Goal: Check status

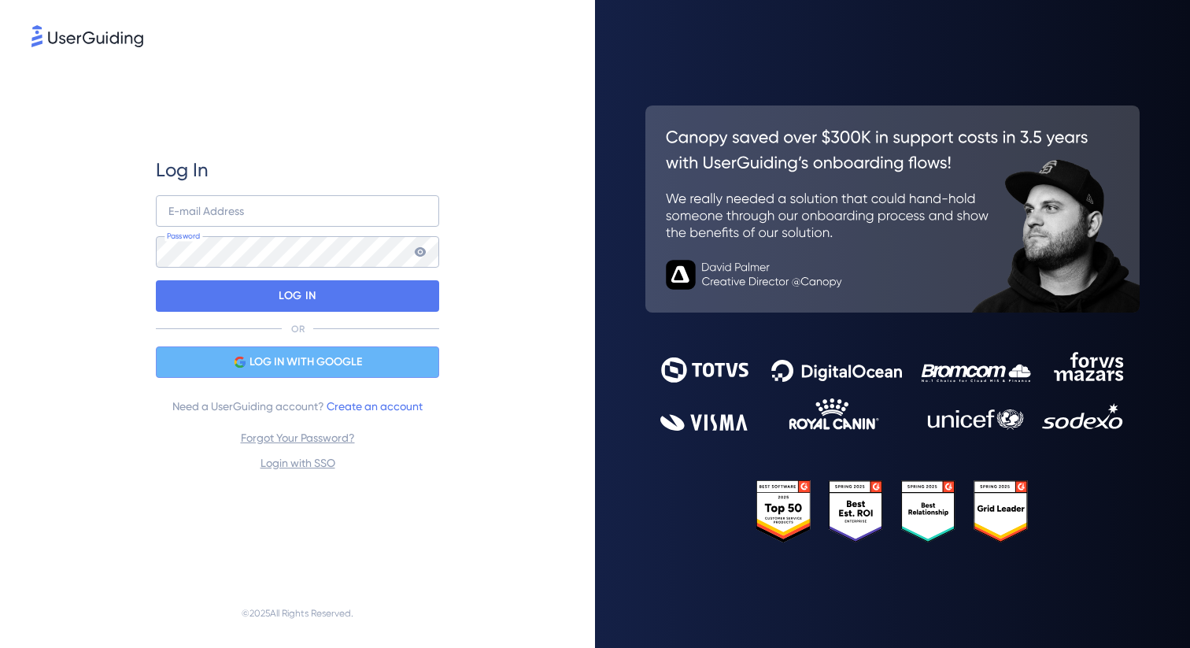
click at [381, 347] on div "LOG IN WITH GOOGLE" at bounding box center [297, 361] width 283 height 31
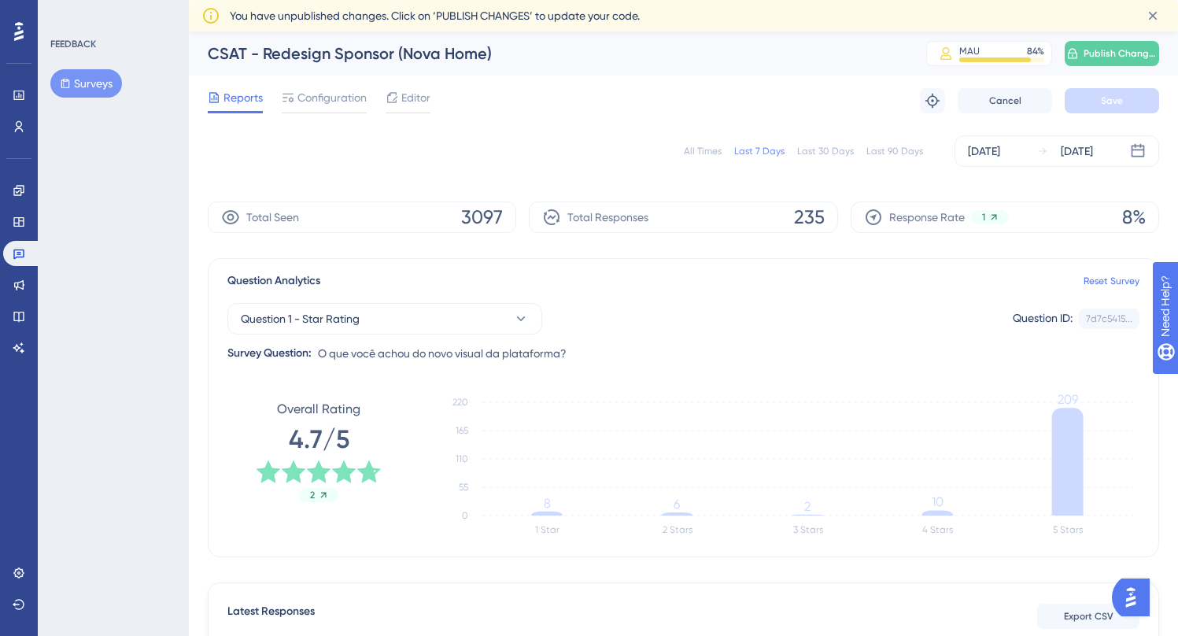
click at [714, 145] on div "All Times" at bounding box center [703, 151] width 38 height 13
click at [982, 155] on div "[DATE]" at bounding box center [984, 151] width 32 height 19
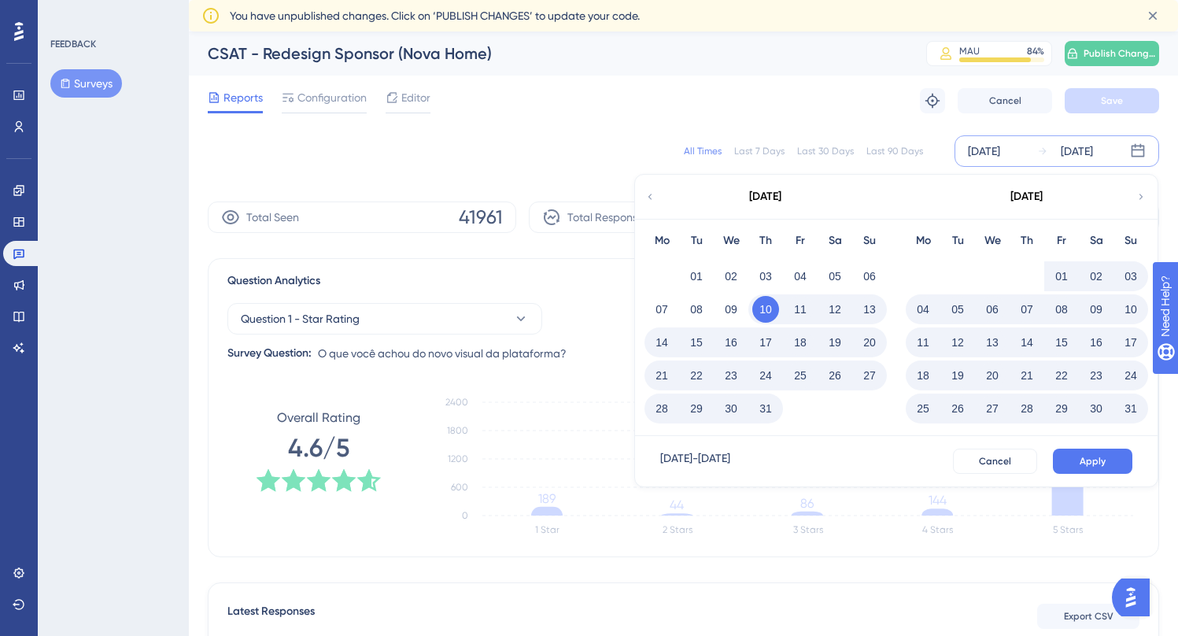
click at [790, 307] on button "11" at bounding box center [800, 309] width 27 height 27
click at [864, 373] on button "27" at bounding box center [870, 375] width 27 height 27
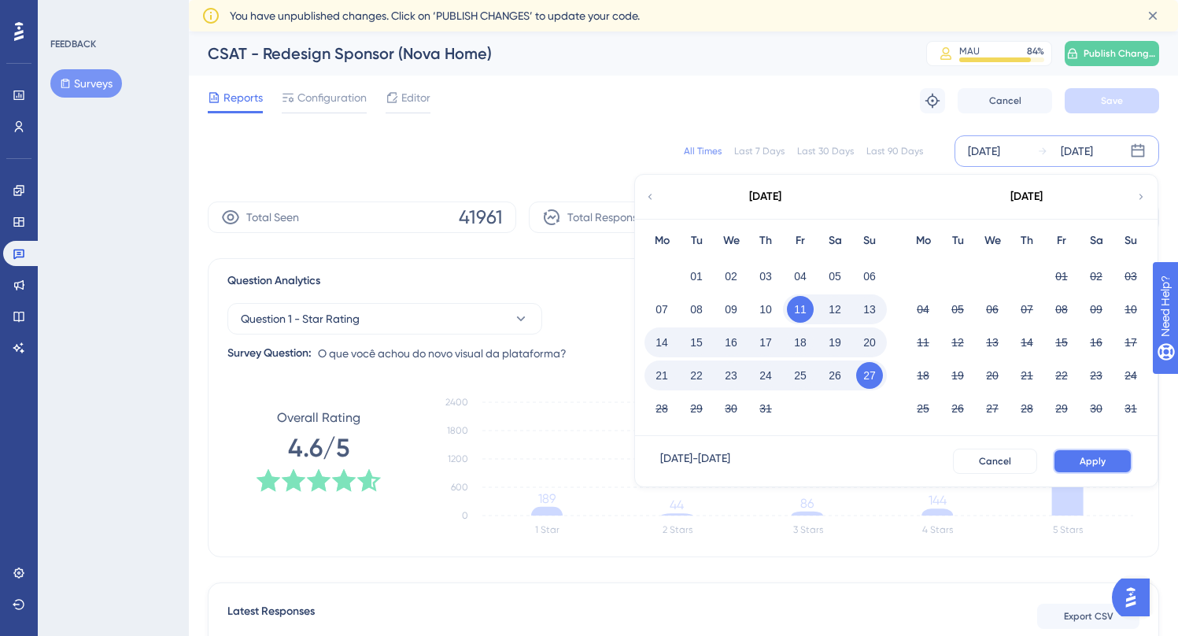
click at [1082, 462] on span "Apply" at bounding box center [1093, 461] width 26 height 13
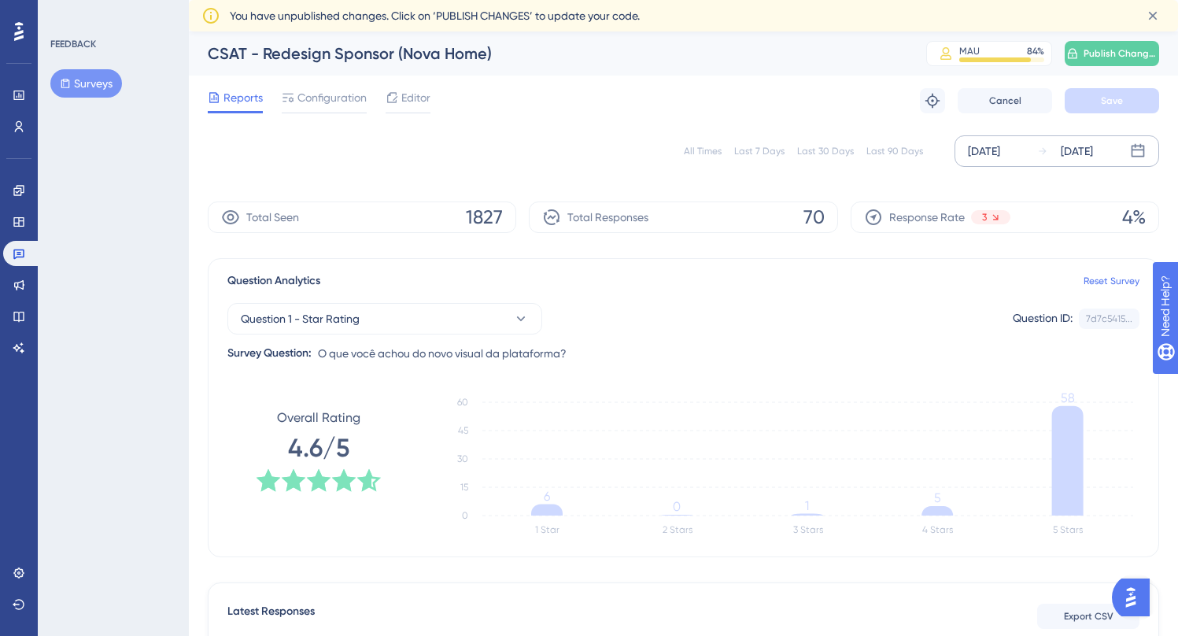
click at [977, 154] on div "[DATE]" at bounding box center [984, 151] width 32 height 19
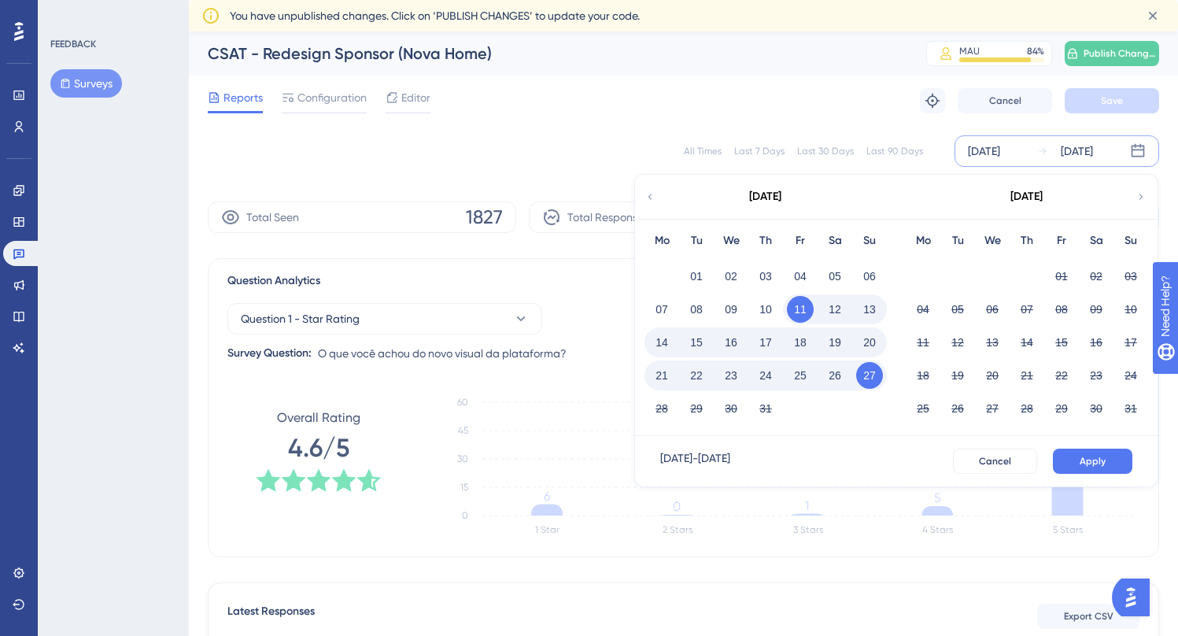
click at [673, 415] on div "28" at bounding box center [662, 409] width 35 height 30
click at [863, 378] on button "27" at bounding box center [870, 375] width 27 height 27
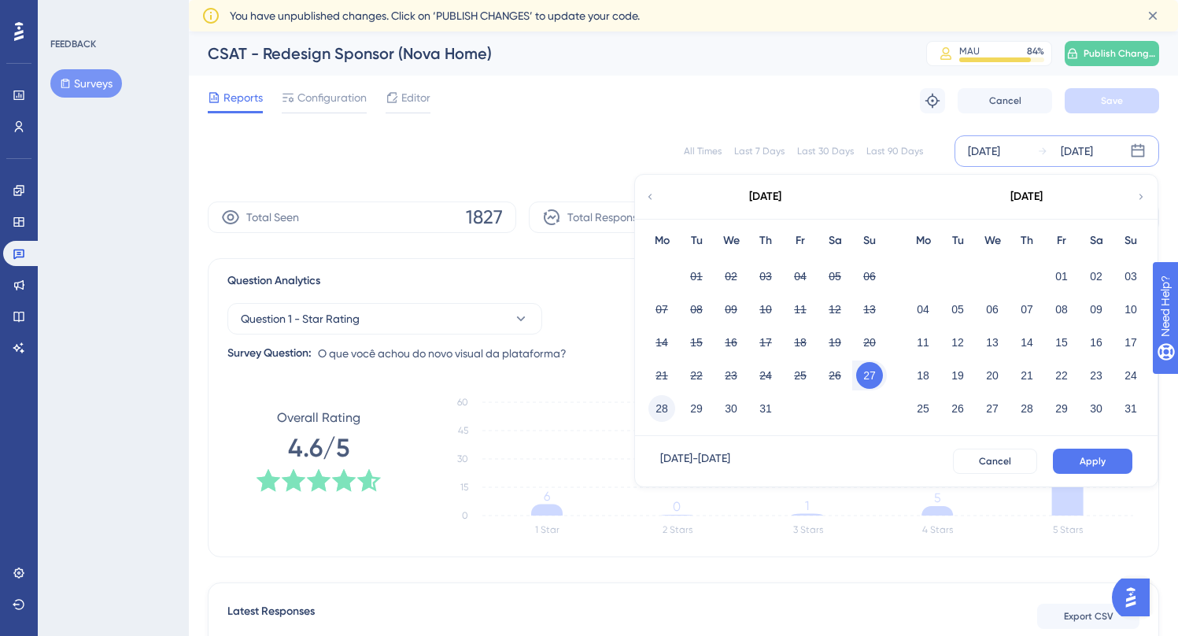
click at [662, 413] on button "28" at bounding box center [662, 408] width 27 height 27
click at [655, 406] on button "28" at bounding box center [662, 408] width 27 height 27
drag, startPoint x: 902, startPoint y: 100, endPoint x: 787, endPoint y: 109, distance: 115.3
click at [787, 109] on div "Reports Configuration Editor Troubleshoot Cancel Save" at bounding box center [684, 101] width 952 height 50
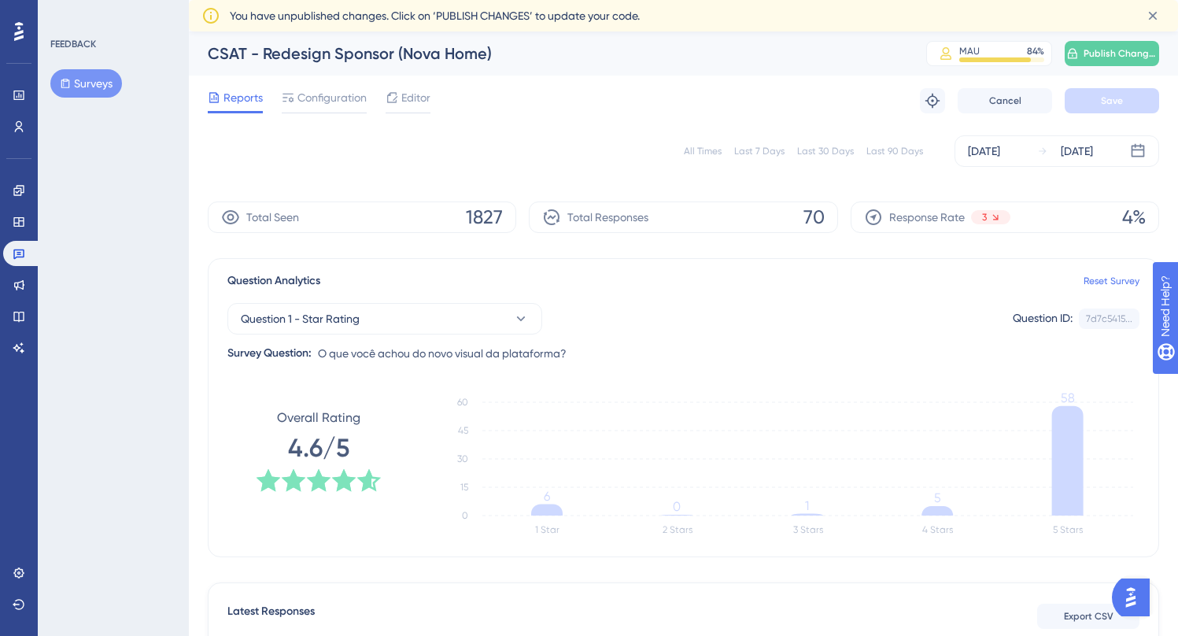
drag, startPoint x: 993, startPoint y: 158, endPoint x: 969, endPoint y: 173, distance: 28.6
click at [993, 158] on div "[DATE]" at bounding box center [984, 151] width 32 height 19
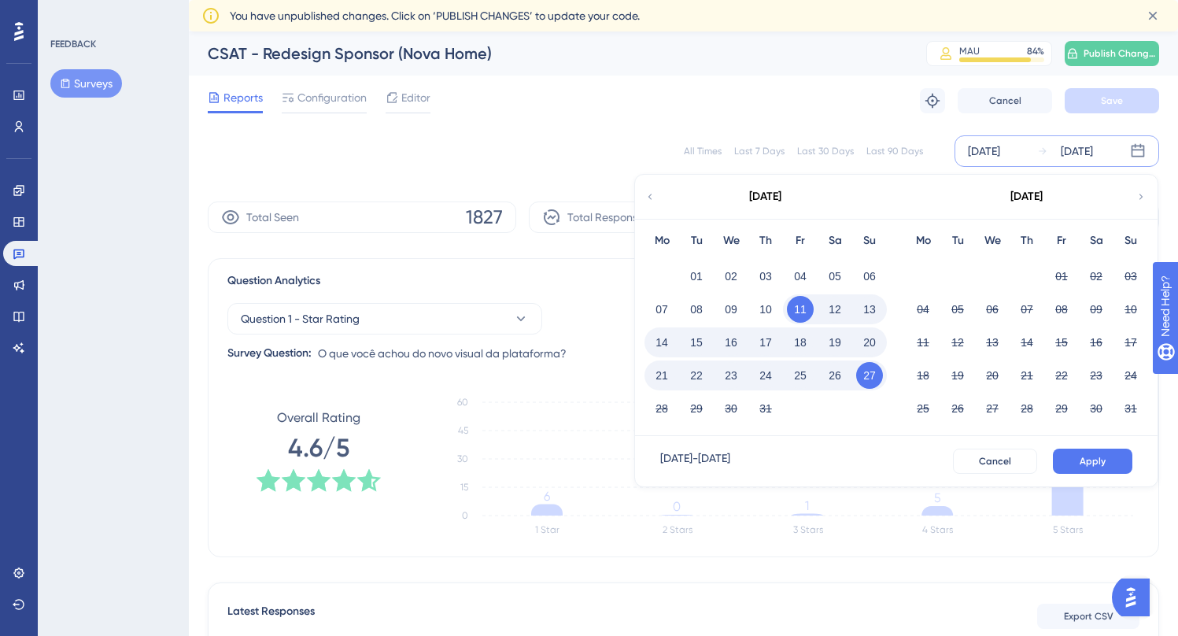
click at [864, 376] on button "27" at bounding box center [870, 375] width 27 height 27
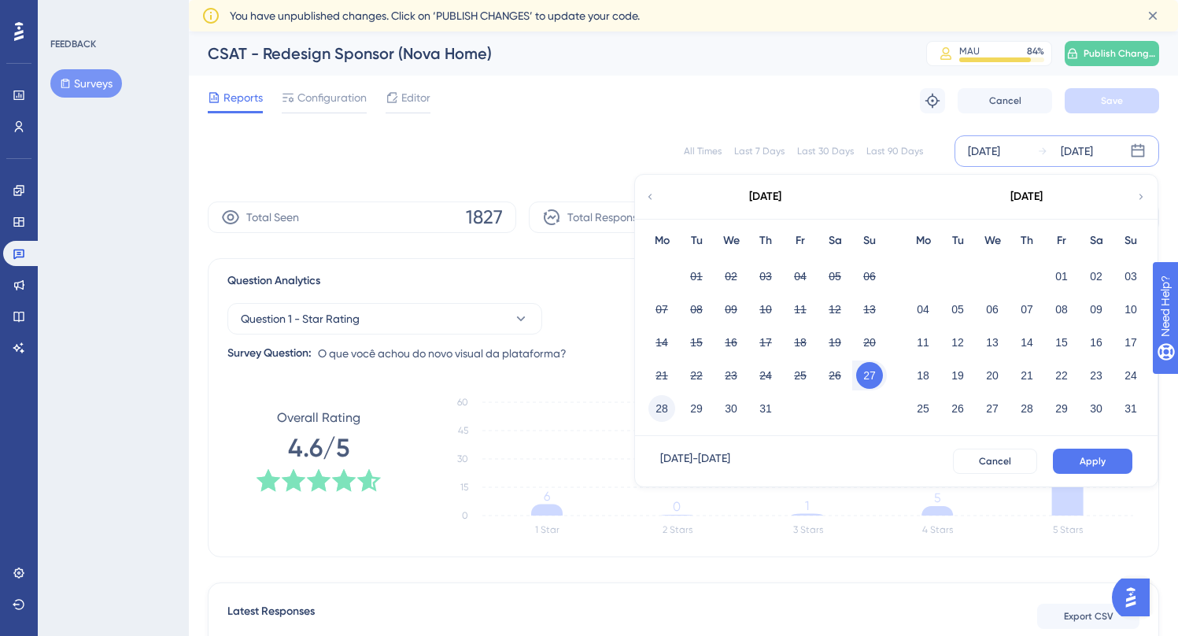
click at [667, 407] on button "28" at bounding box center [662, 408] width 27 height 27
click at [665, 409] on button "28" at bounding box center [662, 408] width 27 height 27
click at [1124, 309] on button "10" at bounding box center [1131, 309] width 27 height 27
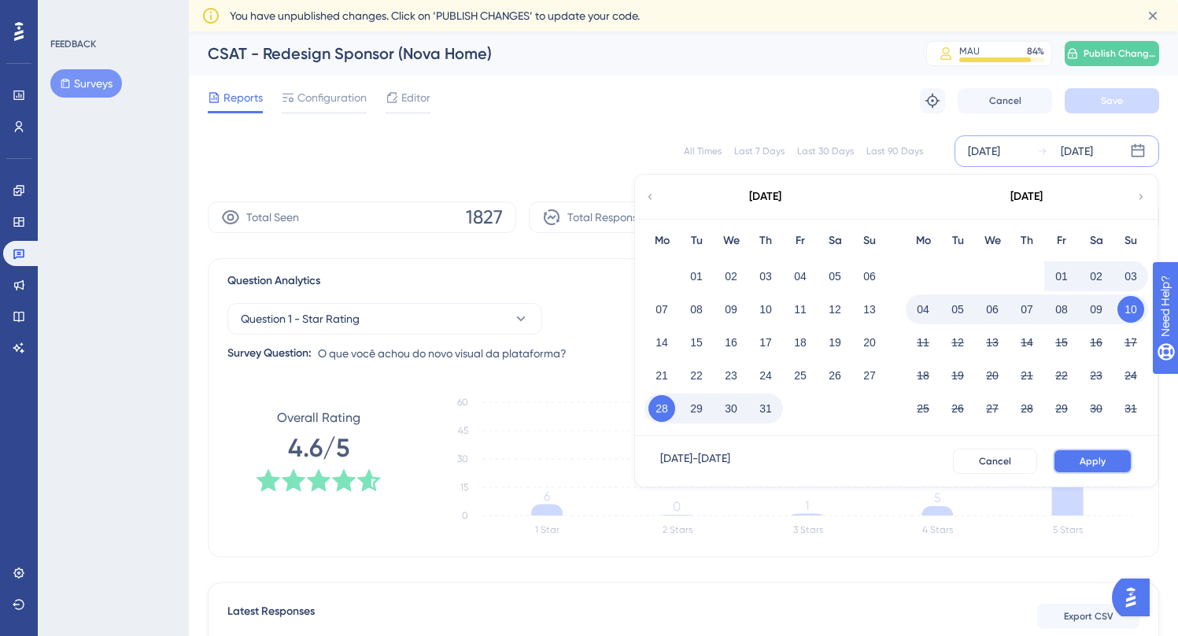
click at [1112, 456] on button "Apply" at bounding box center [1093, 461] width 80 height 25
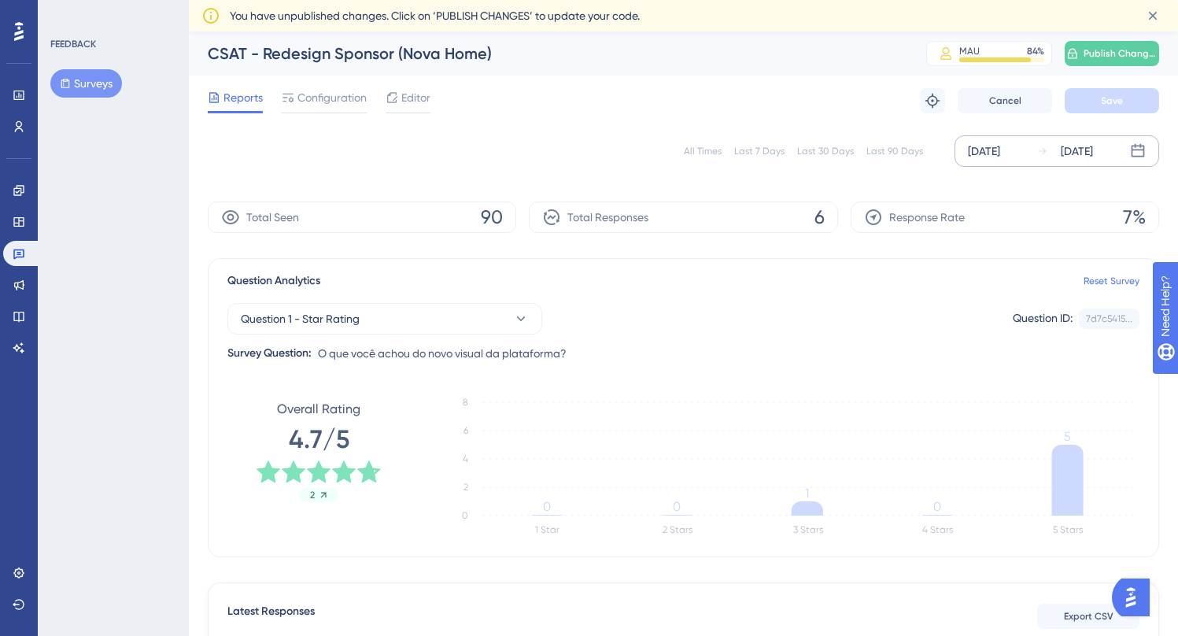
click at [1001, 147] on div "[DATE]" at bounding box center [984, 151] width 32 height 19
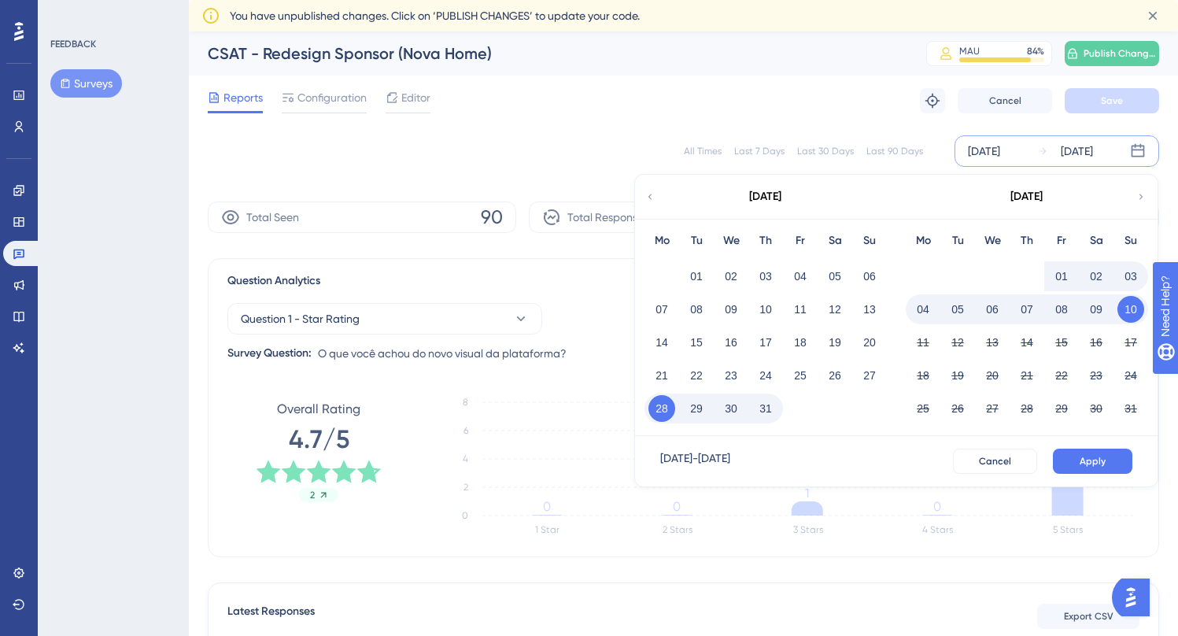
click at [1124, 316] on button "10" at bounding box center [1131, 309] width 27 height 27
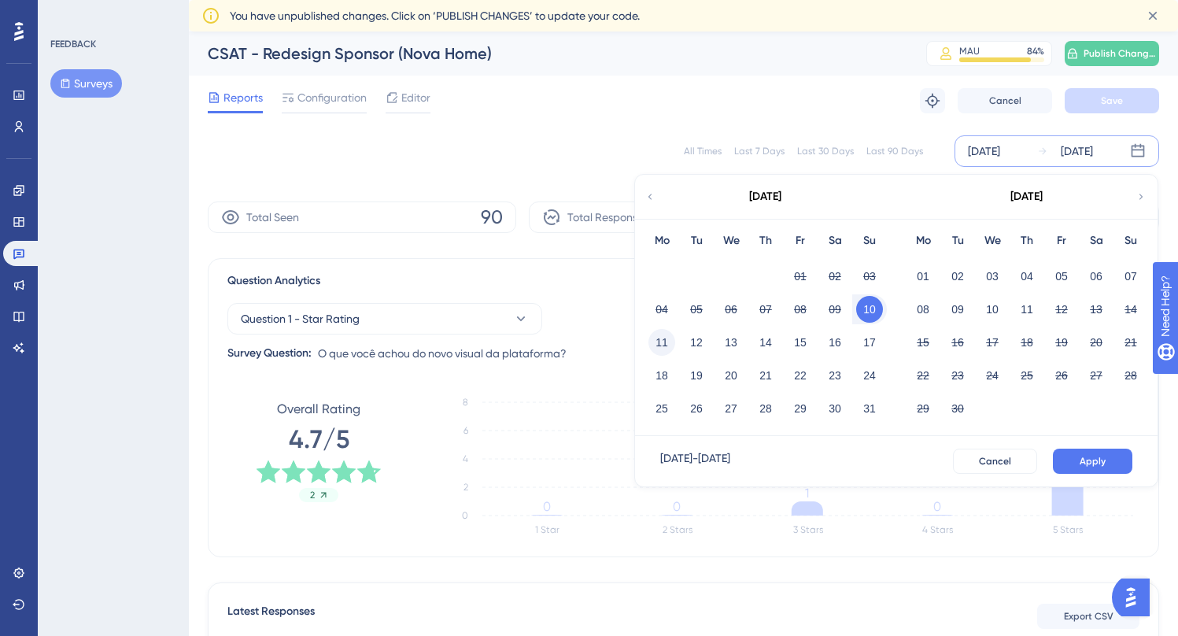
click at [659, 339] on button "11" at bounding box center [662, 342] width 27 height 27
click at [660, 339] on button "11" at bounding box center [662, 342] width 27 height 27
click at [873, 380] on button "24" at bounding box center [870, 375] width 27 height 27
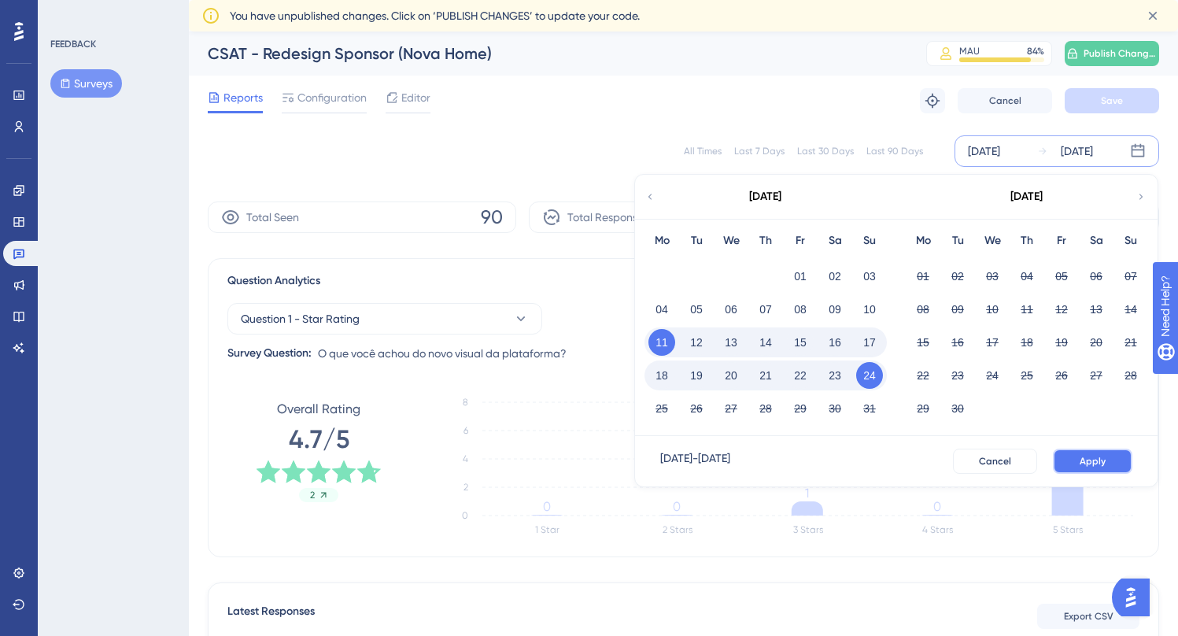
click at [1108, 468] on button "Apply" at bounding box center [1093, 461] width 80 height 25
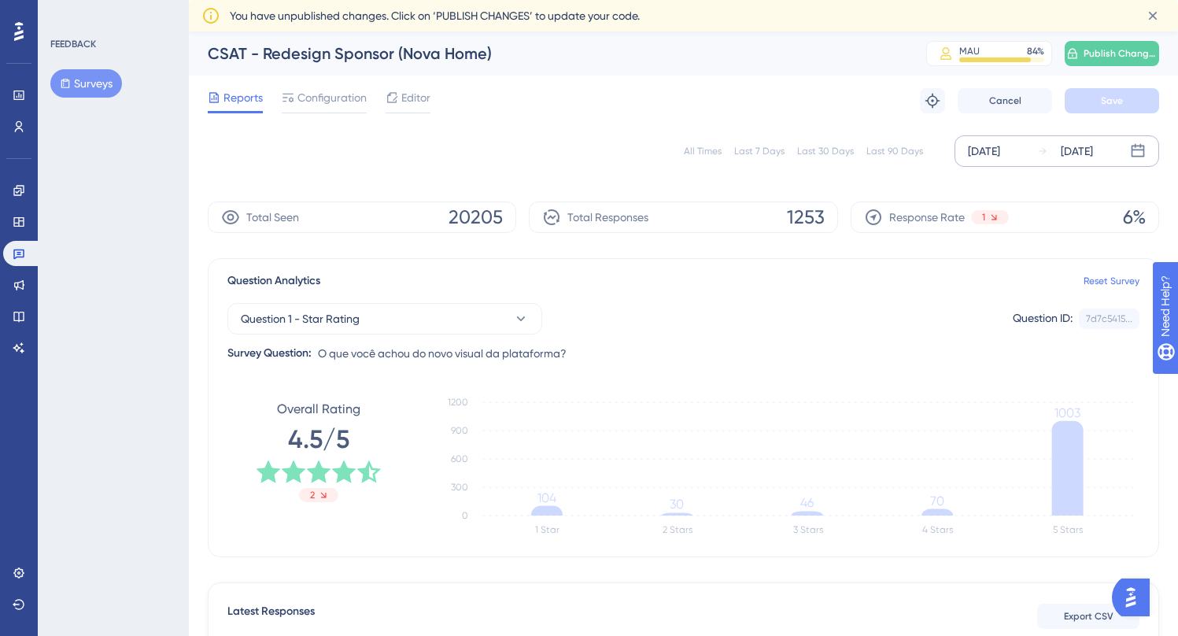
click at [1034, 161] on div "[DATE] [DATE]" at bounding box center [1057, 150] width 205 height 31
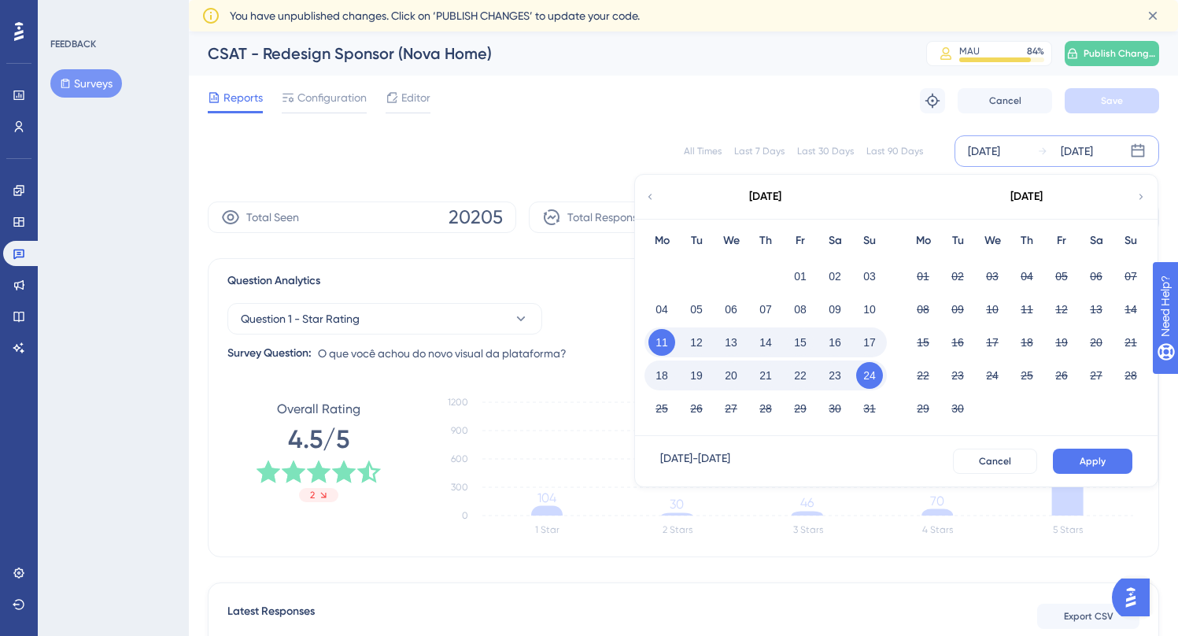
click at [892, 356] on div "Mo Tu We Th Fr Sa Su 01 02 03 04 05 06 07 08 09 10 11 12 13 14 15 16 17 18 19 2…" at bounding box center [765, 327] width 261 height 217
click at [881, 371] on button "24" at bounding box center [870, 375] width 27 height 27
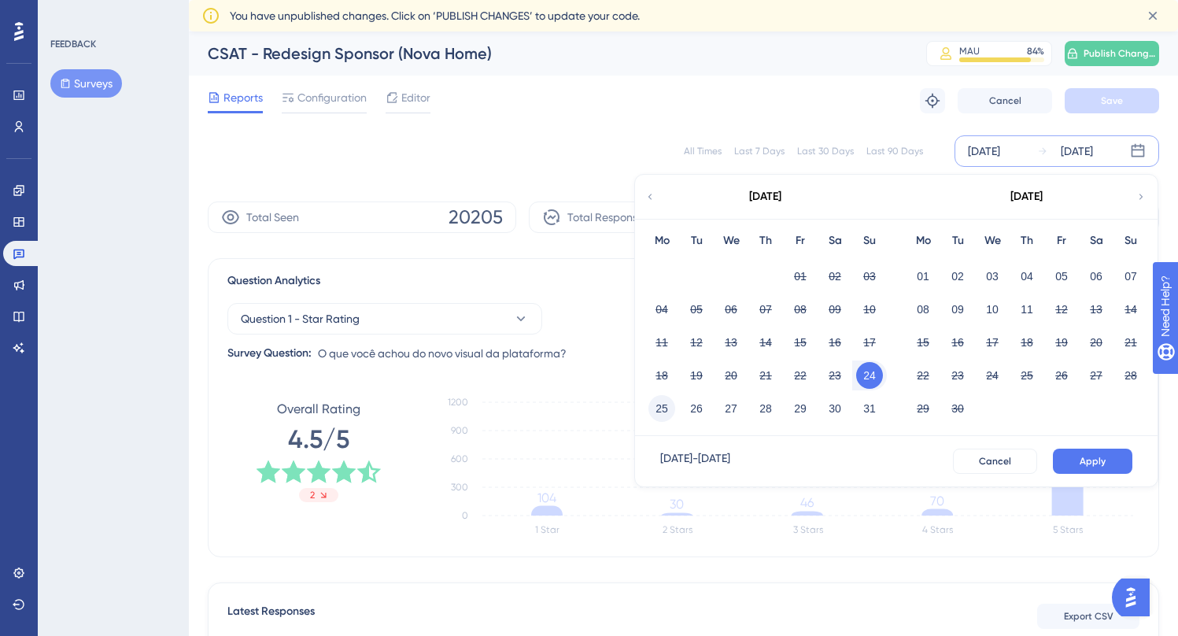
click at [665, 410] on button "25" at bounding box center [662, 408] width 27 height 27
click at [664, 409] on button "25" at bounding box center [662, 408] width 27 height 27
click at [1134, 282] on button "07" at bounding box center [1131, 276] width 27 height 27
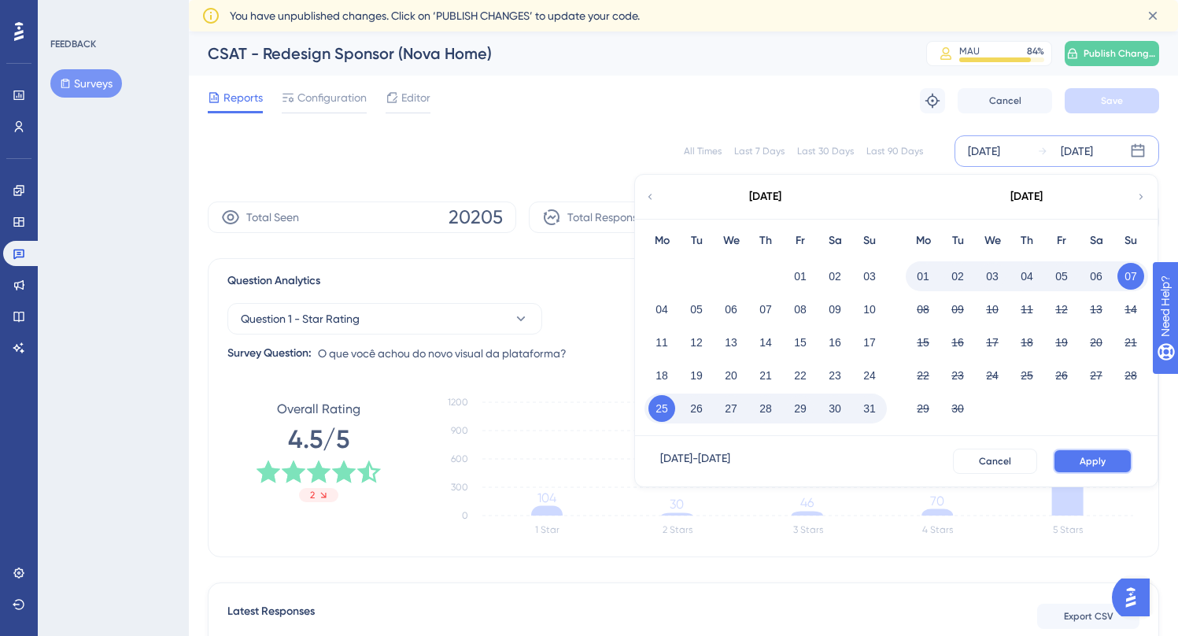
click at [1115, 453] on button "Apply" at bounding box center [1093, 461] width 80 height 25
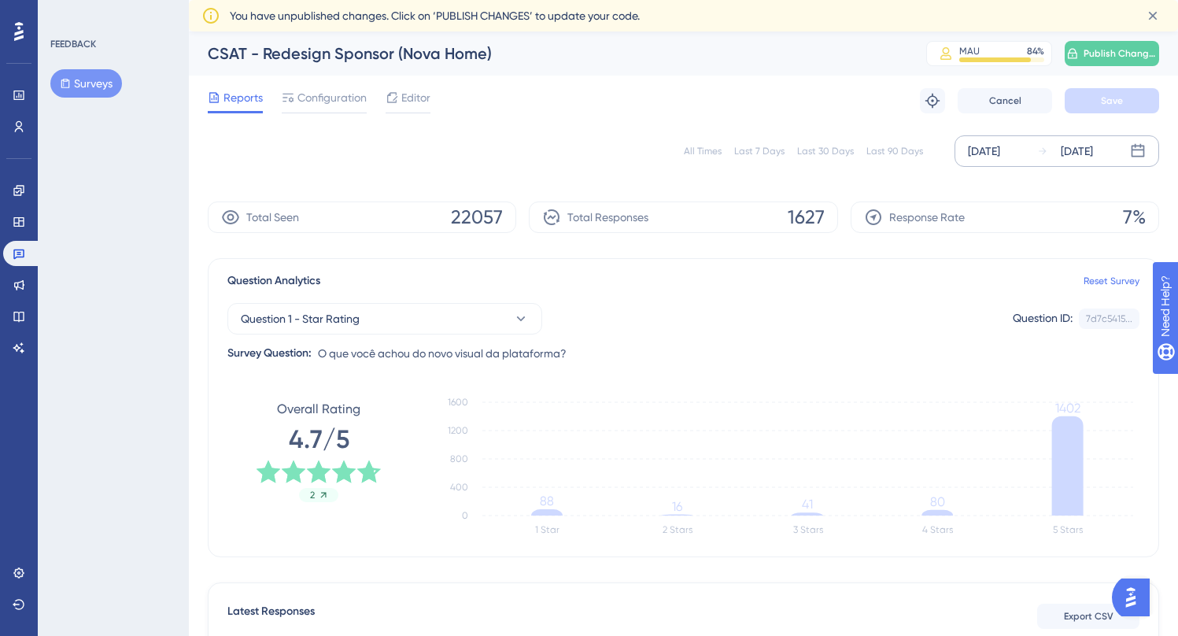
click at [1045, 127] on div "All Times Last 7 Days Last 30 Days Last 90 Days [DATE] [DATE]" at bounding box center [684, 151] width 952 height 50
click at [1043, 133] on div "All Times Last 7 Days Last 30 Days Last 90 Days [DATE] [DATE]" at bounding box center [684, 151] width 952 height 50
click at [1044, 149] on div "[DATE]" at bounding box center [1066, 151] width 56 height 19
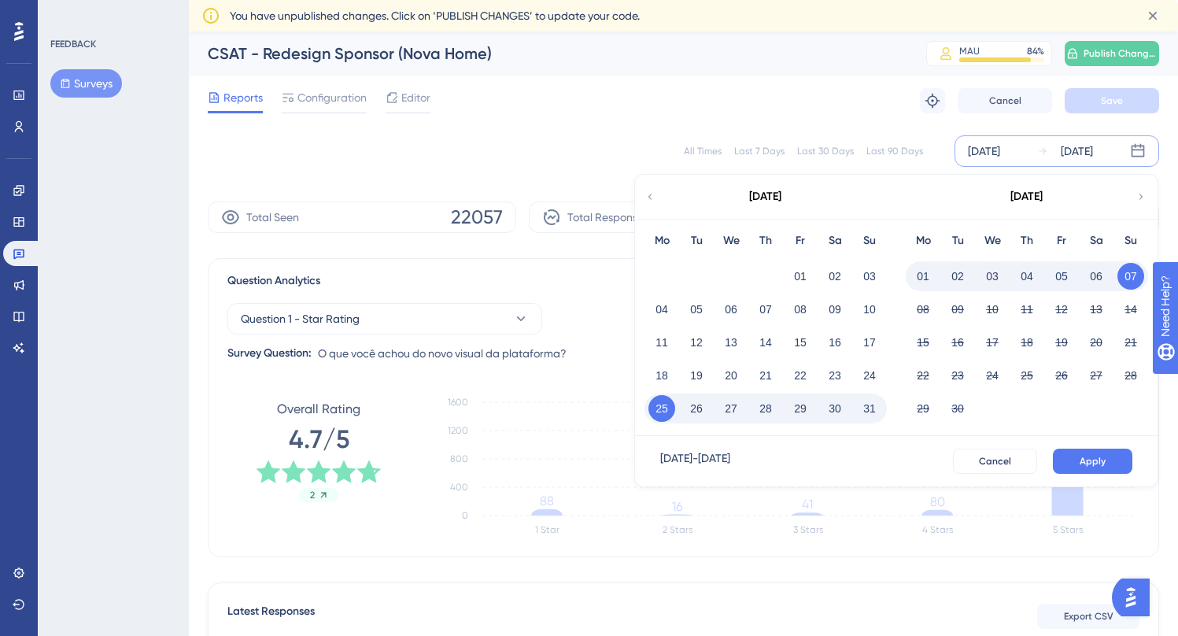
click at [1138, 275] on button "07" at bounding box center [1131, 276] width 27 height 27
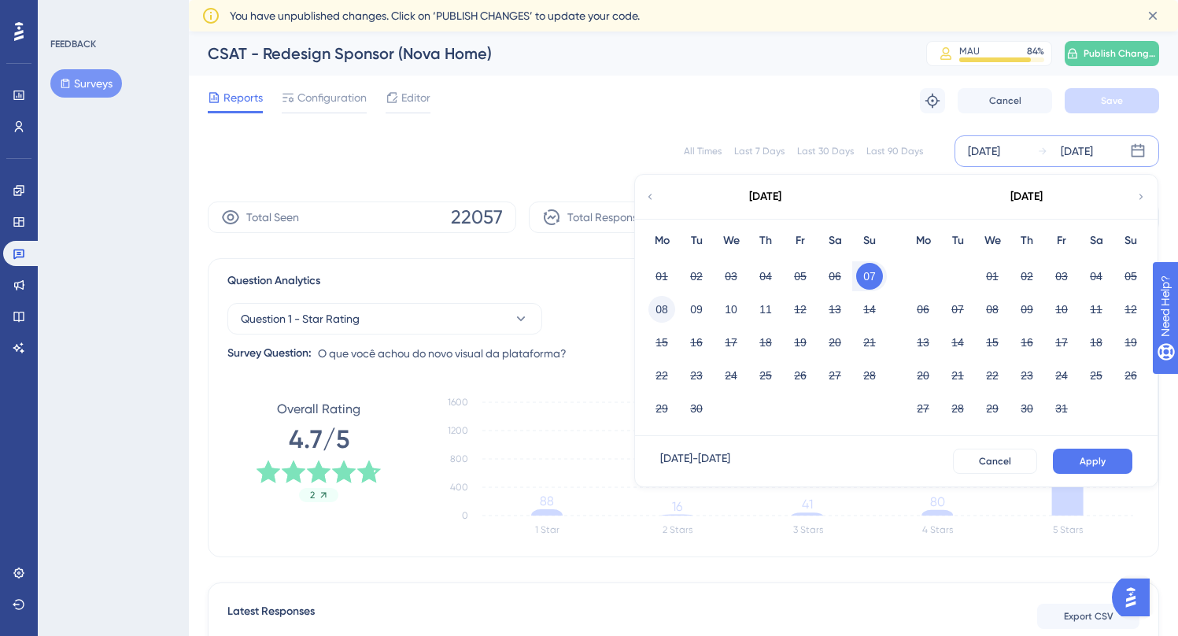
click at [664, 312] on button "08" at bounding box center [662, 309] width 27 height 27
click at [660, 309] on button "08" at bounding box center [662, 309] width 27 height 27
click at [770, 311] on button "11" at bounding box center [766, 309] width 27 height 27
click at [1101, 457] on span "Apply" at bounding box center [1093, 461] width 26 height 13
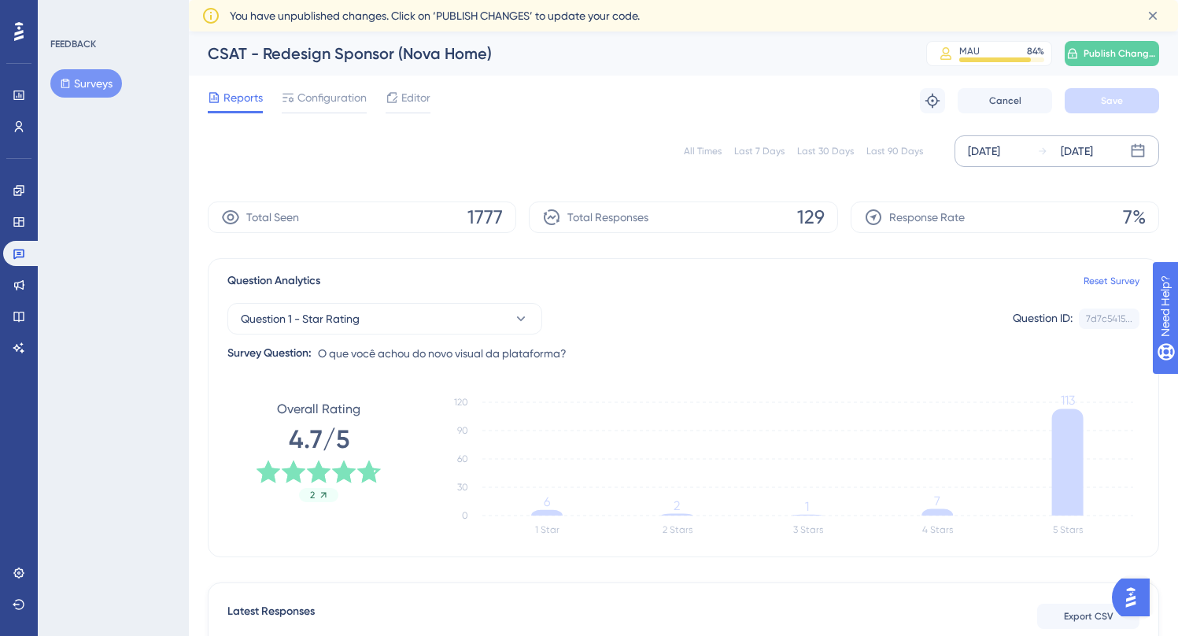
click at [1001, 154] on div "[DATE]" at bounding box center [984, 151] width 32 height 19
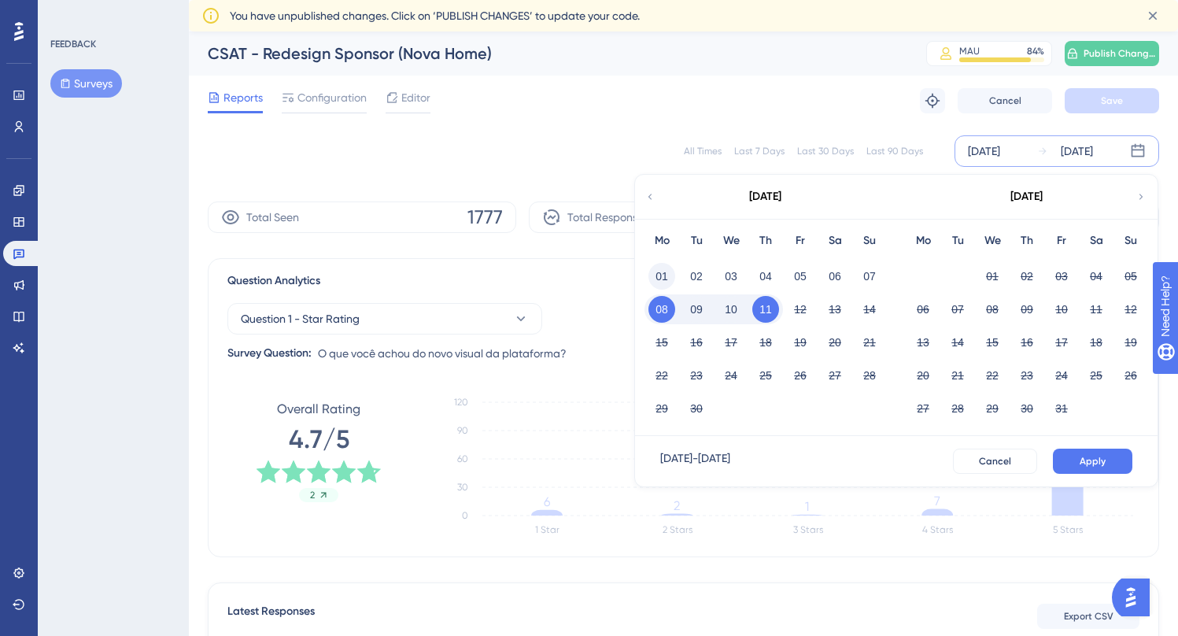
click at [668, 277] on button "01" at bounding box center [662, 276] width 27 height 27
click at [871, 274] on button "07" at bounding box center [870, 276] width 27 height 27
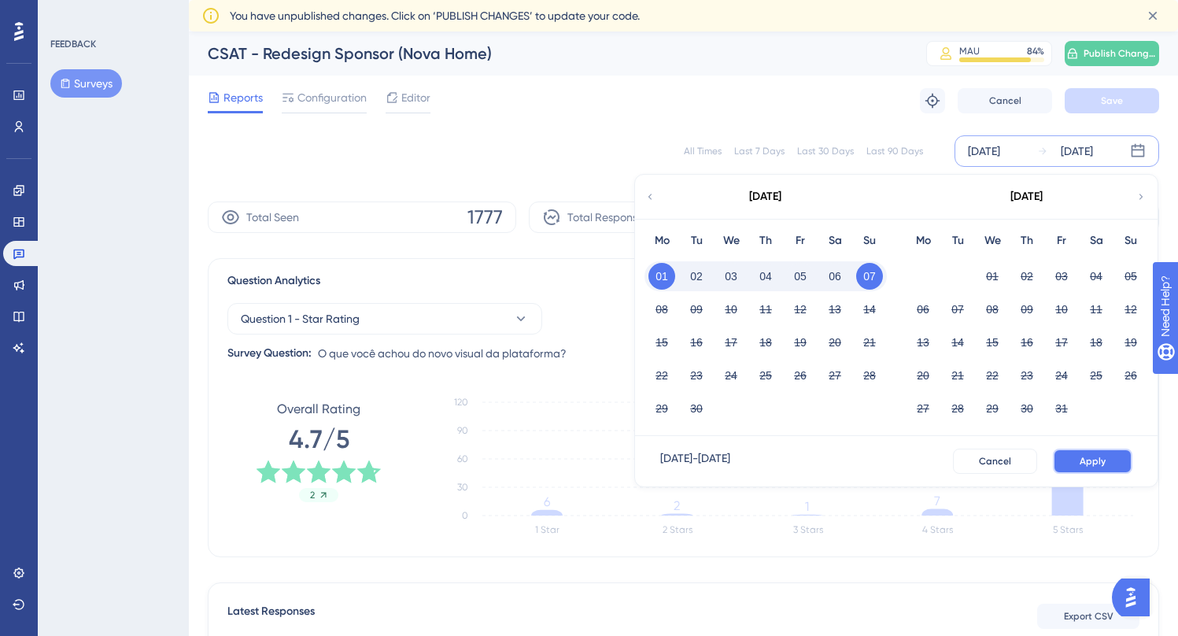
click at [1093, 458] on span "Apply" at bounding box center [1093, 461] width 26 height 13
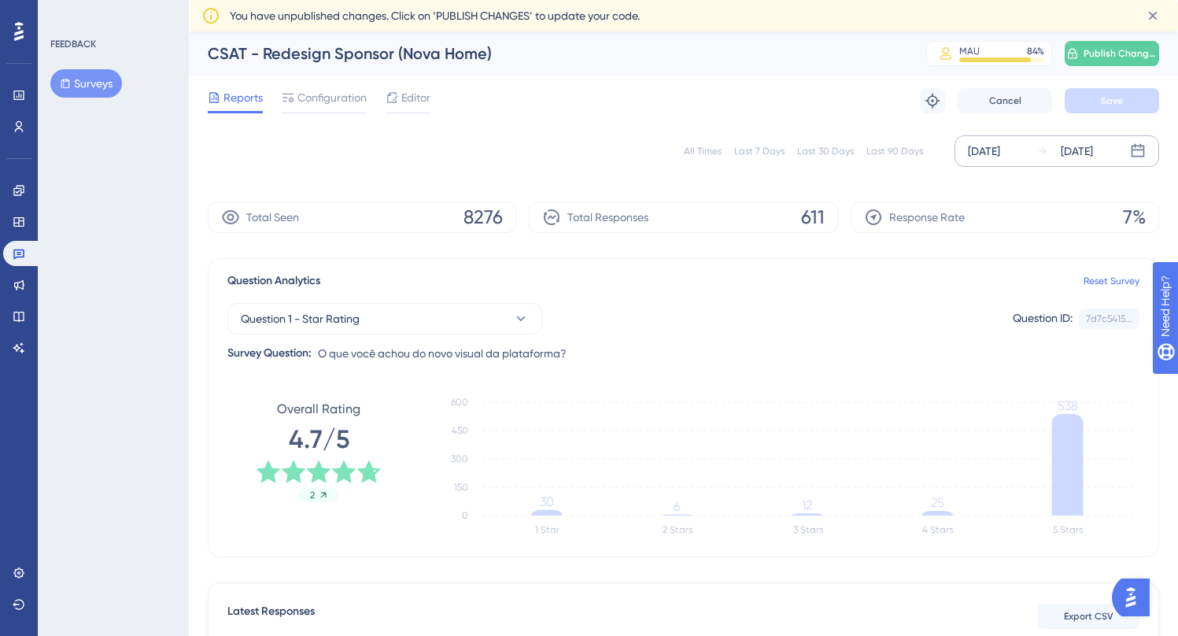
click at [1001, 142] on div "[DATE]" at bounding box center [984, 151] width 32 height 19
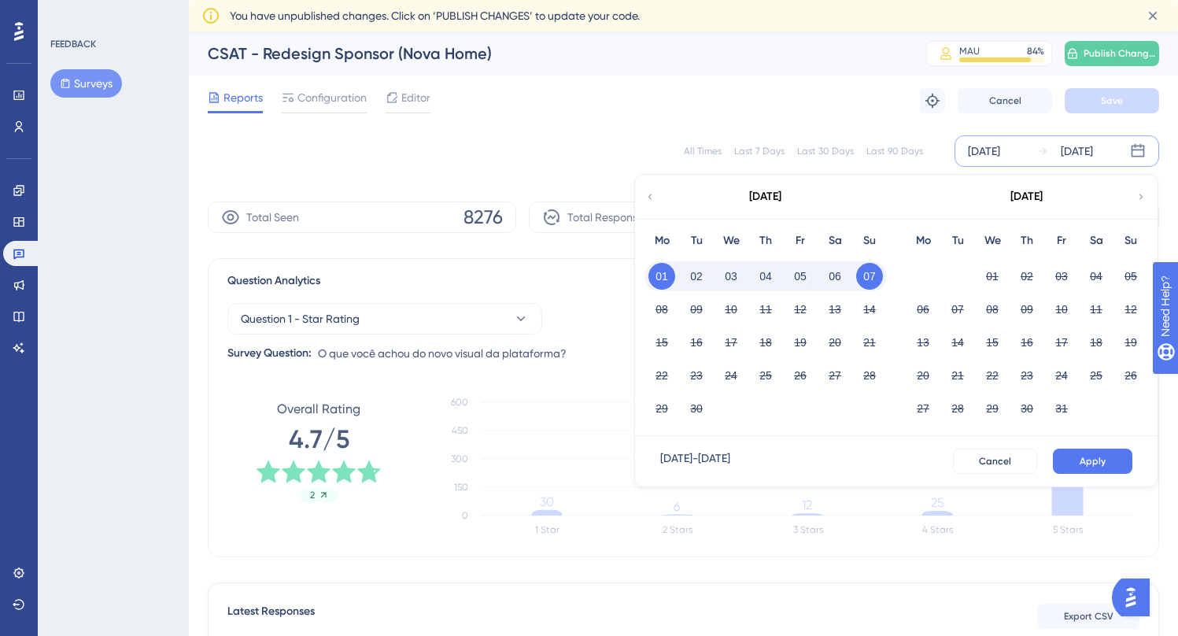
click at [864, 281] on button "07" at bounding box center [870, 276] width 27 height 27
click at [664, 313] on button "08" at bounding box center [662, 309] width 27 height 27
click at [668, 313] on button "08" at bounding box center [662, 309] width 27 height 27
click at [769, 309] on button "11" at bounding box center [766, 309] width 27 height 27
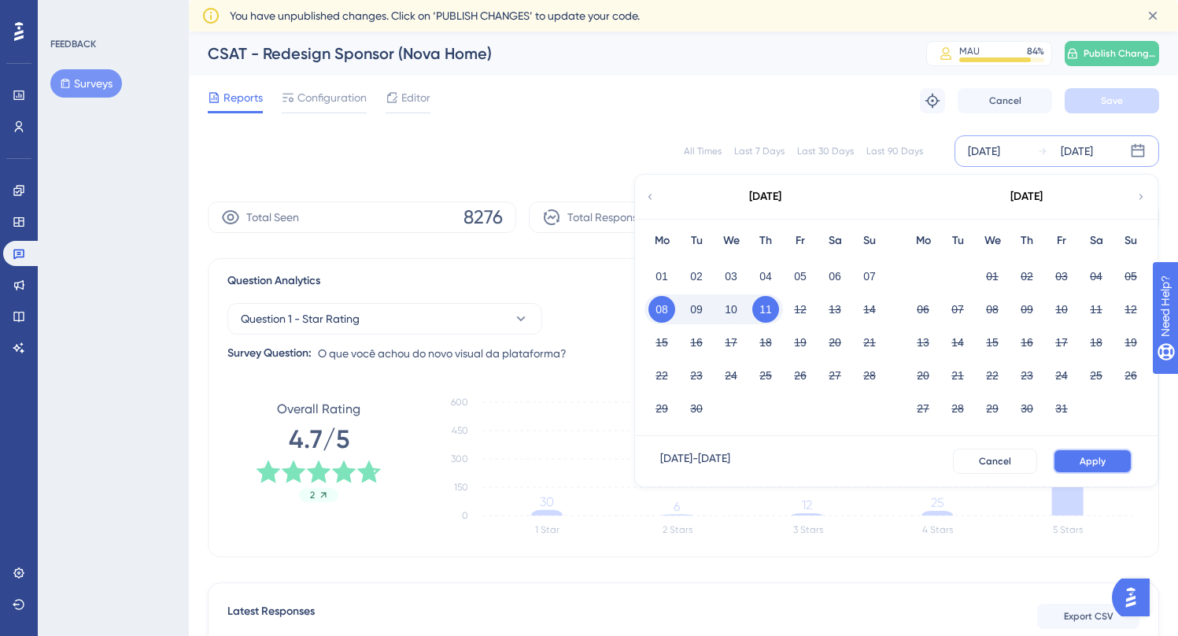
click at [1078, 457] on button "Apply" at bounding box center [1093, 461] width 80 height 25
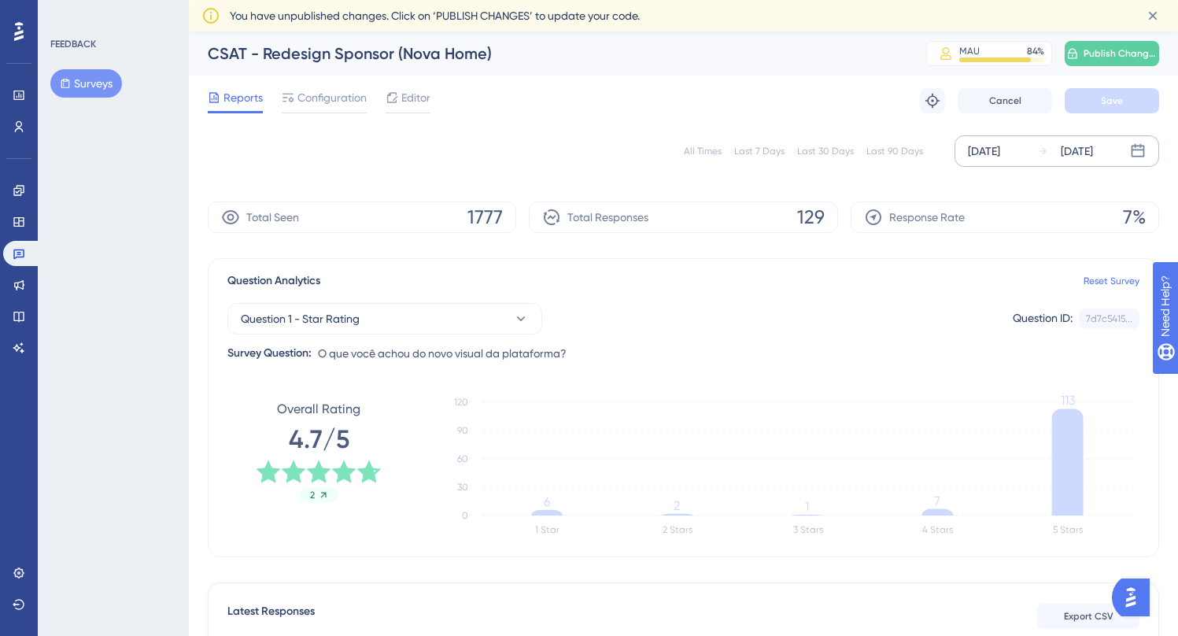
click at [1045, 150] on icon at bounding box center [1043, 151] width 11 height 11
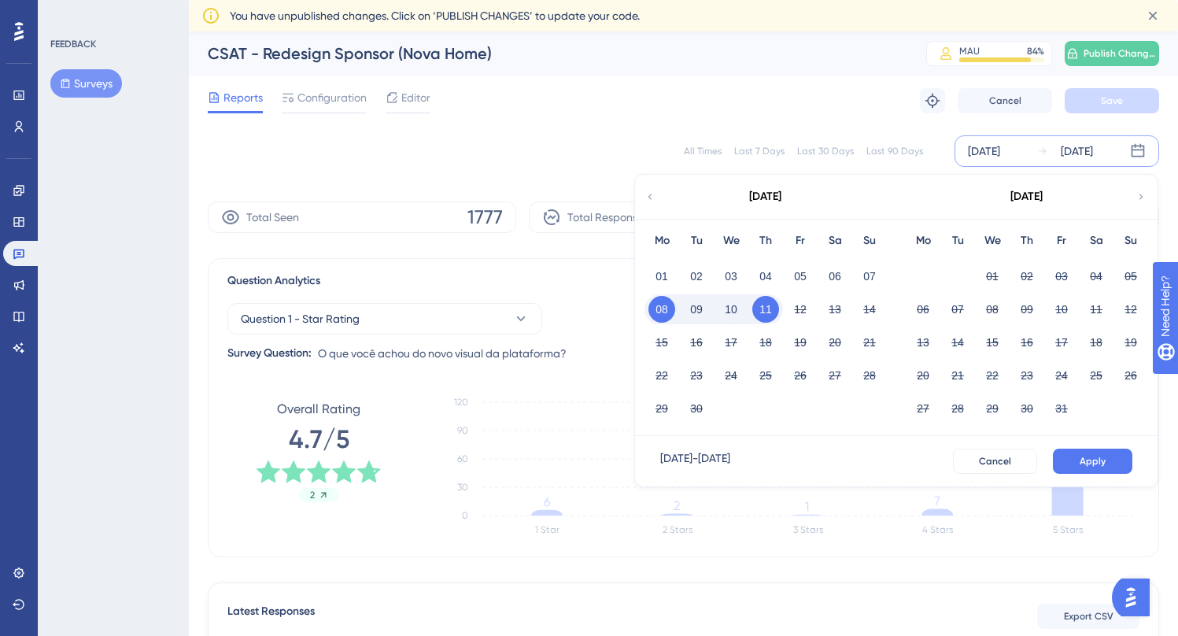
click at [646, 195] on icon at bounding box center [650, 197] width 11 height 14
click at [797, 313] on button "11" at bounding box center [800, 309] width 27 height 27
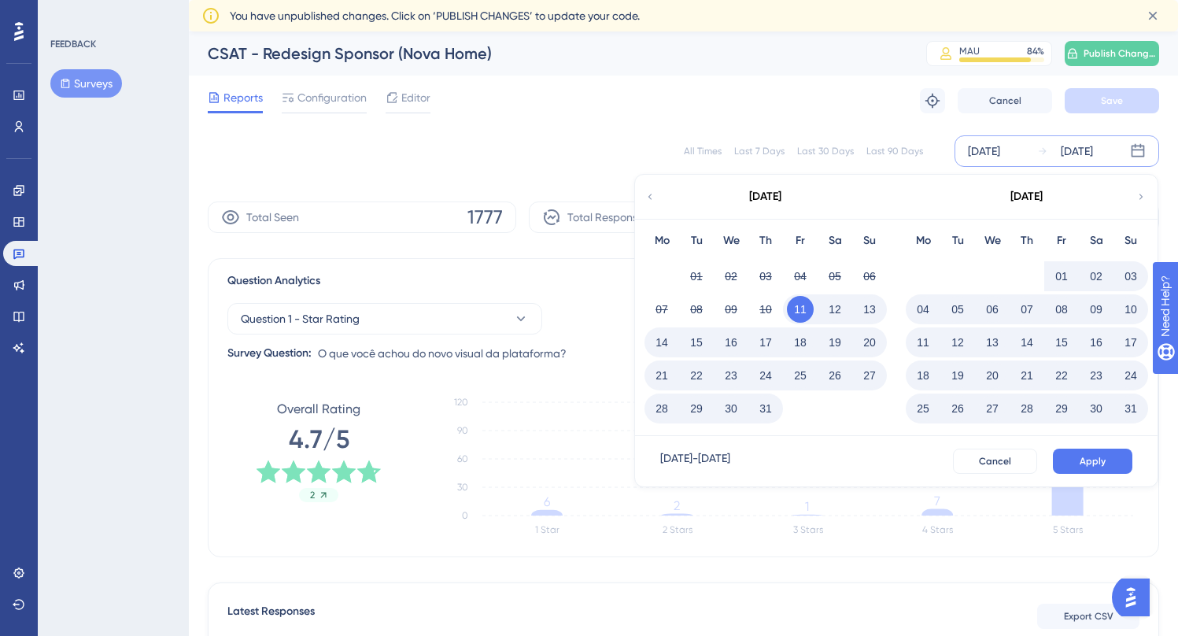
click at [801, 309] on button "11" at bounding box center [800, 309] width 27 height 27
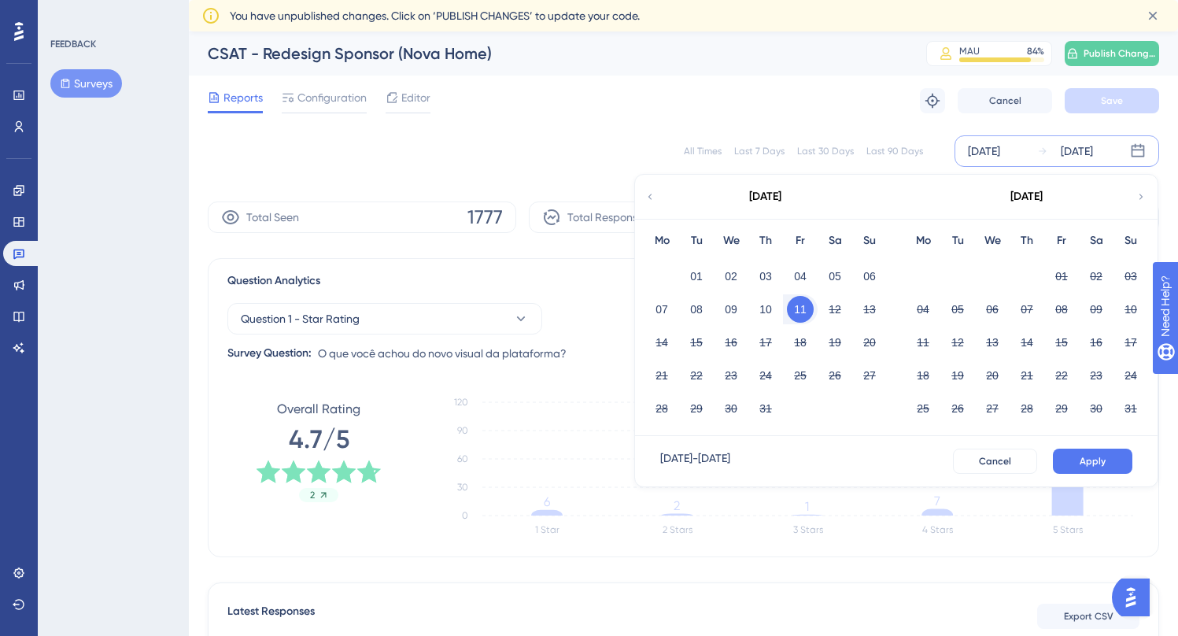
click at [808, 311] on button "11" at bounding box center [800, 309] width 27 height 27
click at [1135, 194] on div "[DATE]" at bounding box center [1027, 197] width 260 height 44
click at [1141, 196] on icon at bounding box center [1141, 197] width 11 height 14
click at [872, 273] on button "07" at bounding box center [870, 276] width 27 height 27
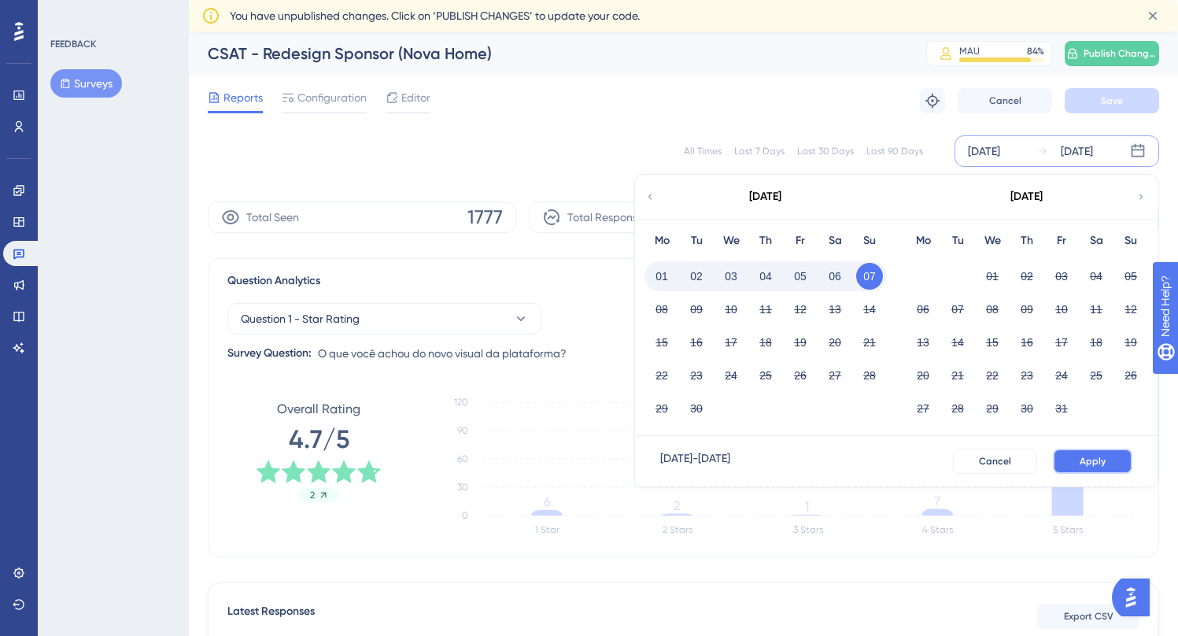
click at [1097, 457] on span "Apply" at bounding box center [1093, 461] width 26 height 13
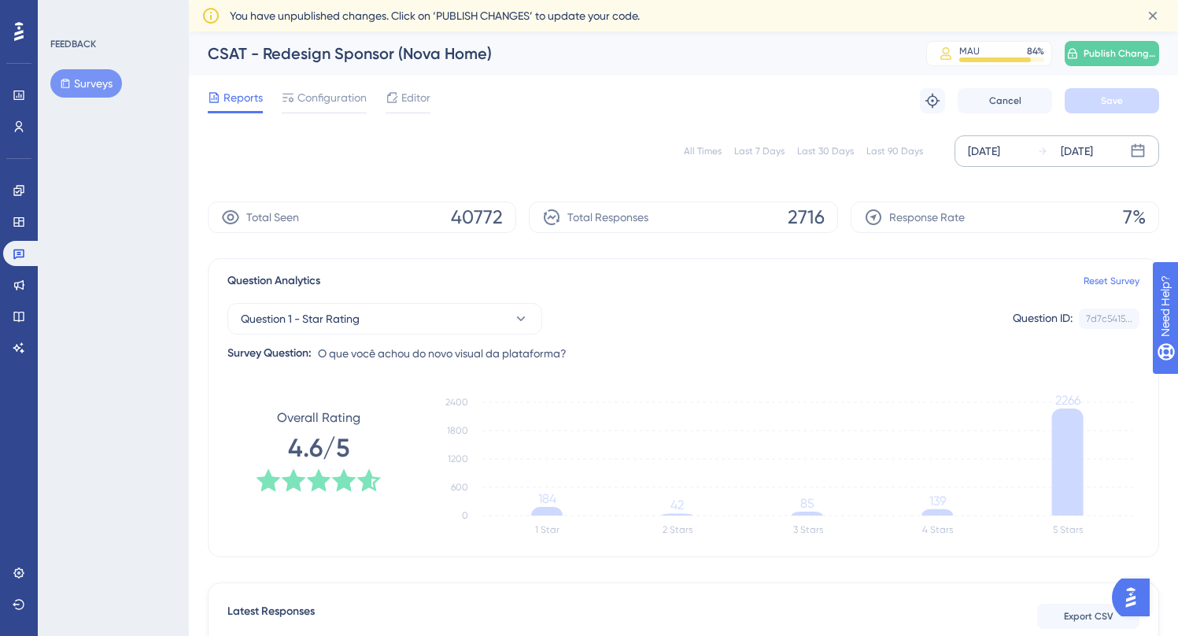
click at [1056, 150] on div "[DATE]" at bounding box center [1066, 151] width 56 height 19
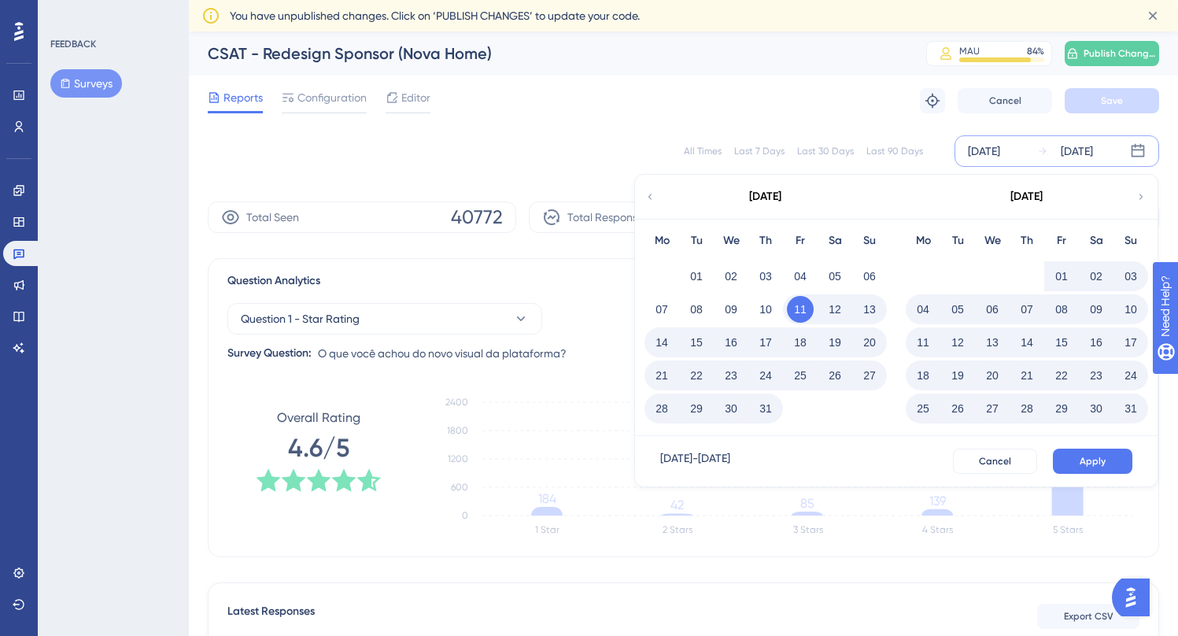
click at [1137, 203] on icon at bounding box center [1141, 197] width 11 height 14
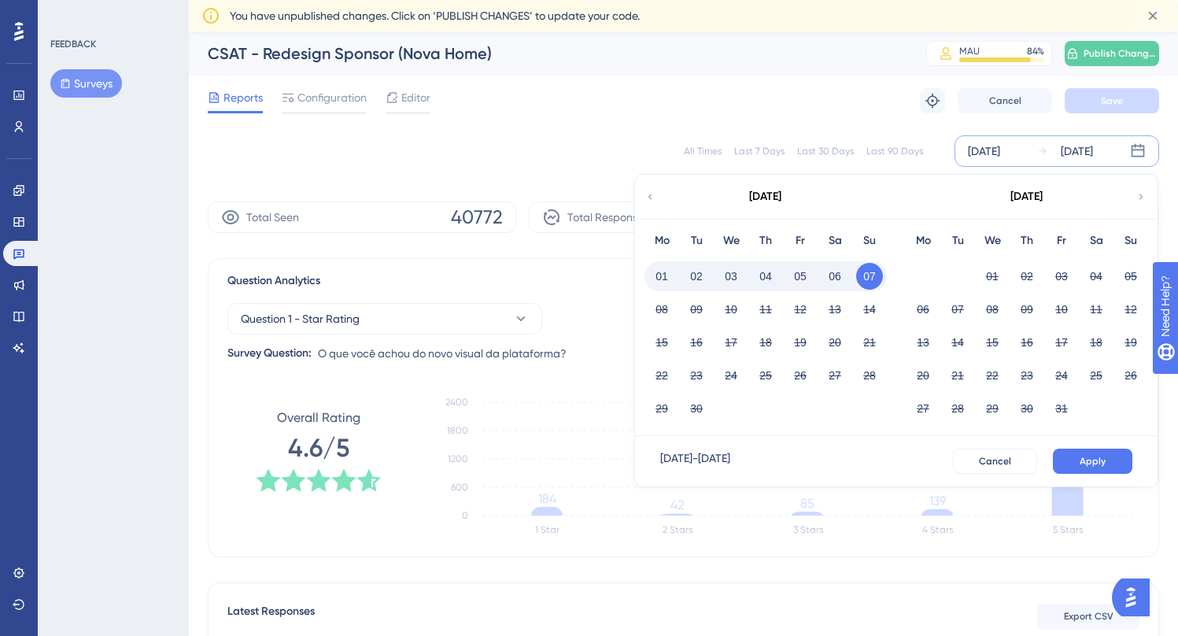
click at [646, 194] on icon at bounding box center [650, 197] width 11 height 14
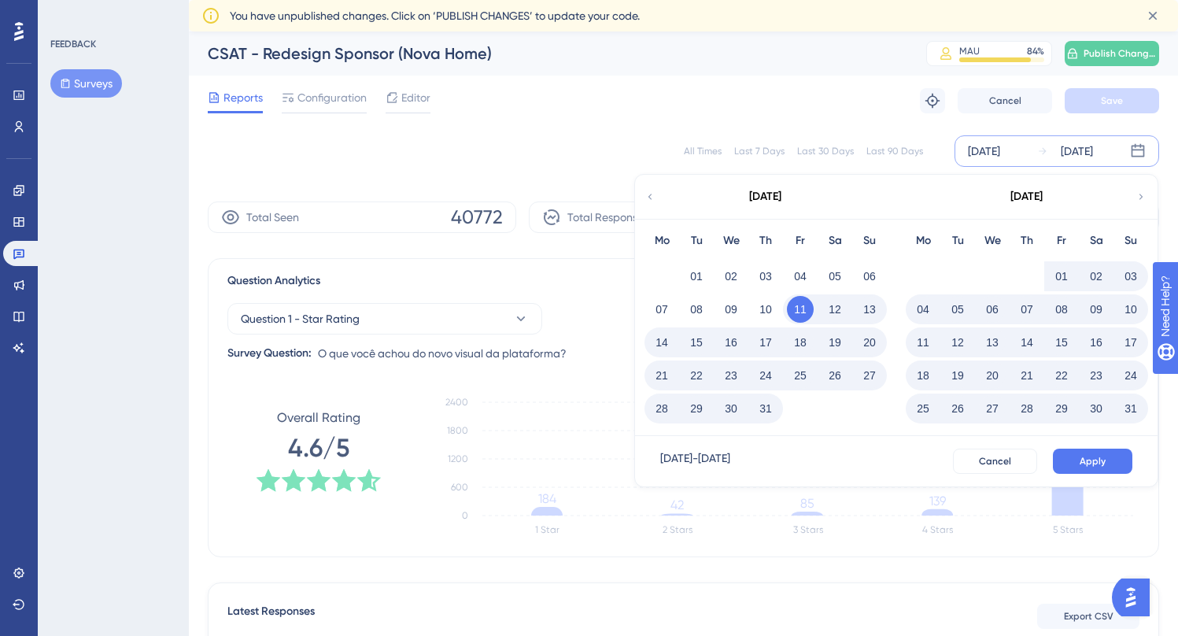
click at [805, 299] on button "11" at bounding box center [800, 309] width 27 height 27
click at [805, 309] on button "11" at bounding box center [800, 309] width 27 height 27
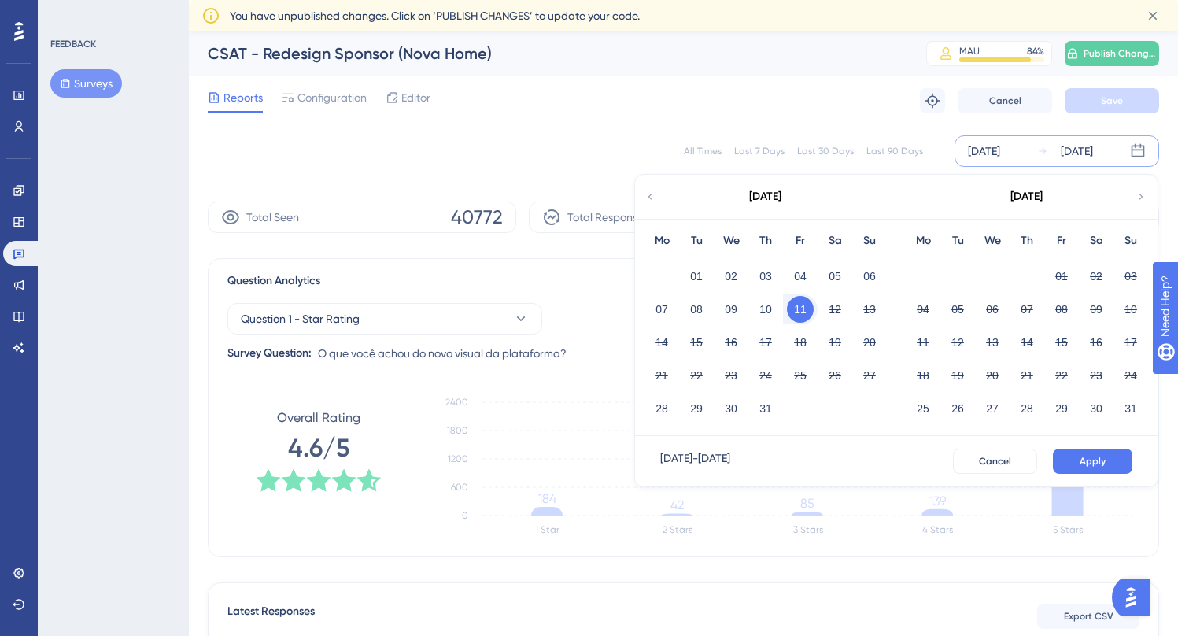
click at [1143, 196] on icon at bounding box center [1142, 197] width 4 height 6
click at [651, 196] on icon at bounding box center [650, 197] width 11 height 14
click at [805, 303] on button "11" at bounding box center [800, 309] width 27 height 27
click at [1138, 199] on icon at bounding box center [1141, 197] width 11 height 14
click at [779, 314] on div "11" at bounding box center [766, 309] width 35 height 30
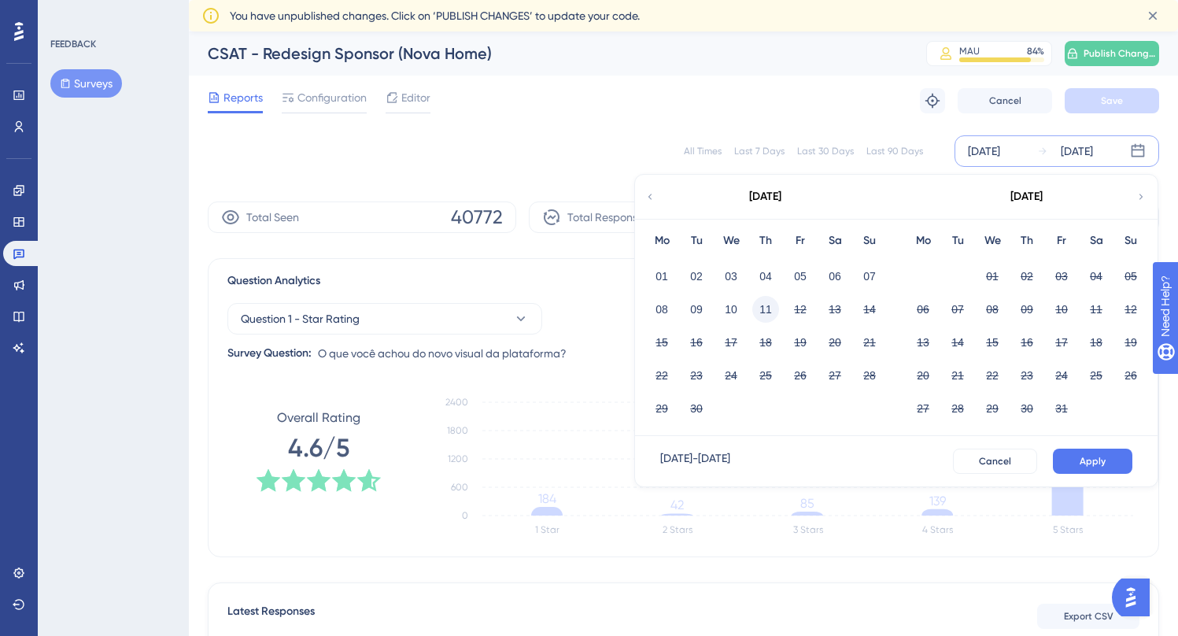
click at [775, 313] on button "11" at bounding box center [766, 309] width 27 height 27
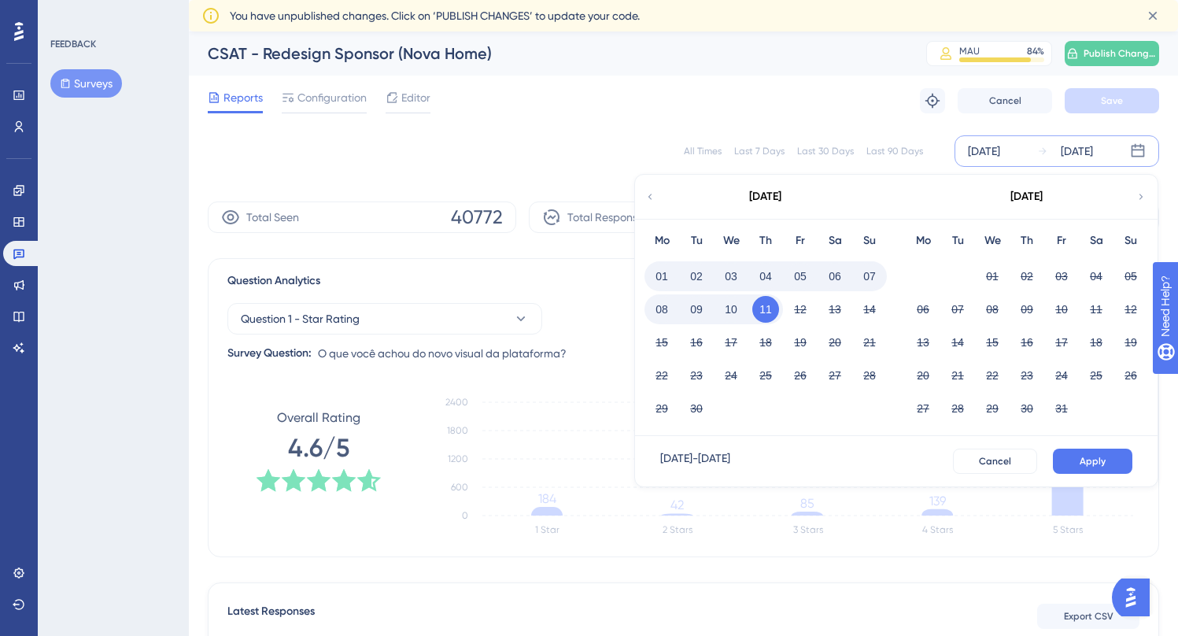
click at [1084, 452] on button "Apply" at bounding box center [1093, 461] width 80 height 25
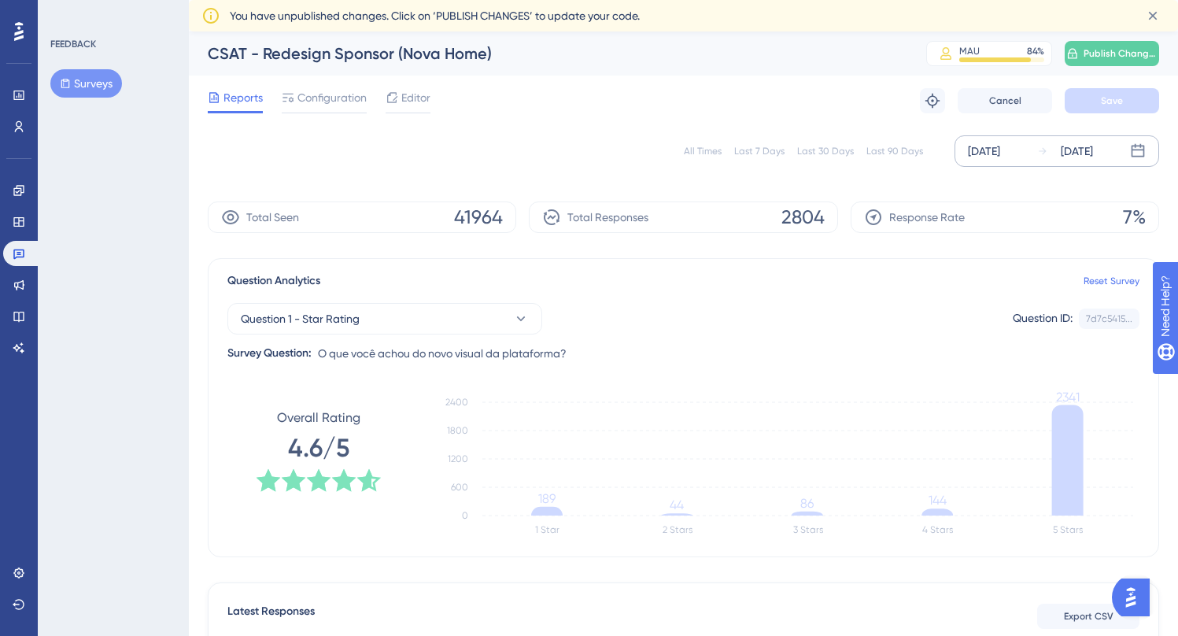
click at [997, 158] on div "[DATE]" at bounding box center [984, 151] width 32 height 19
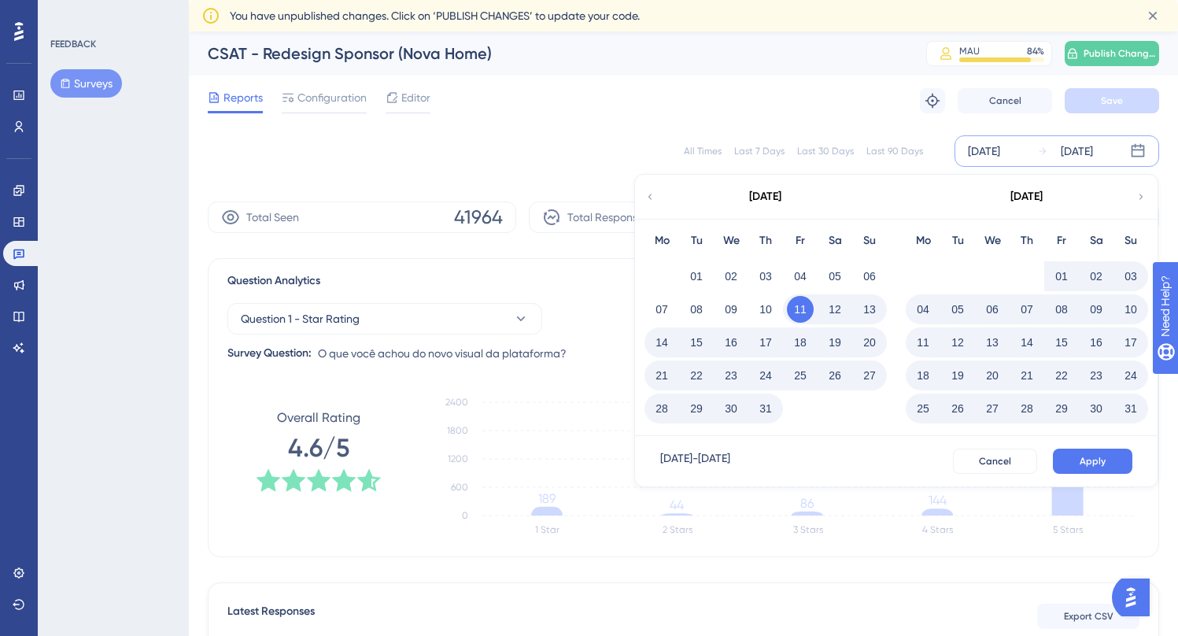
click at [936, 319] on div "04" at bounding box center [923, 309] width 35 height 30
click at [920, 313] on button "04" at bounding box center [923, 309] width 27 height 27
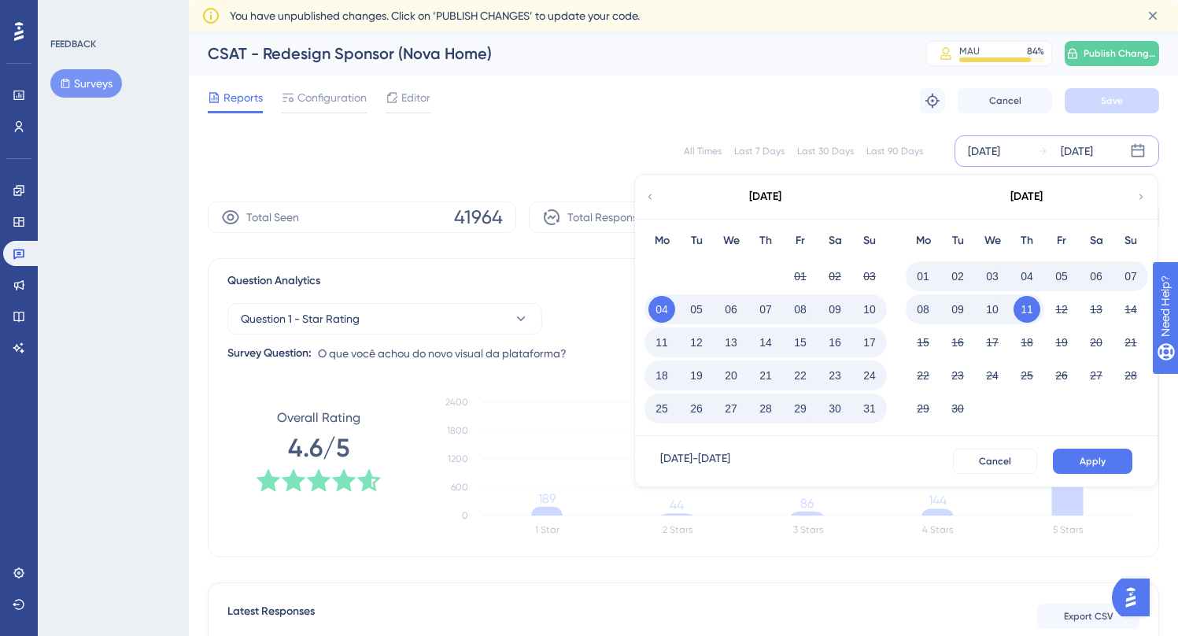
click at [669, 310] on button "04" at bounding box center [662, 309] width 27 height 27
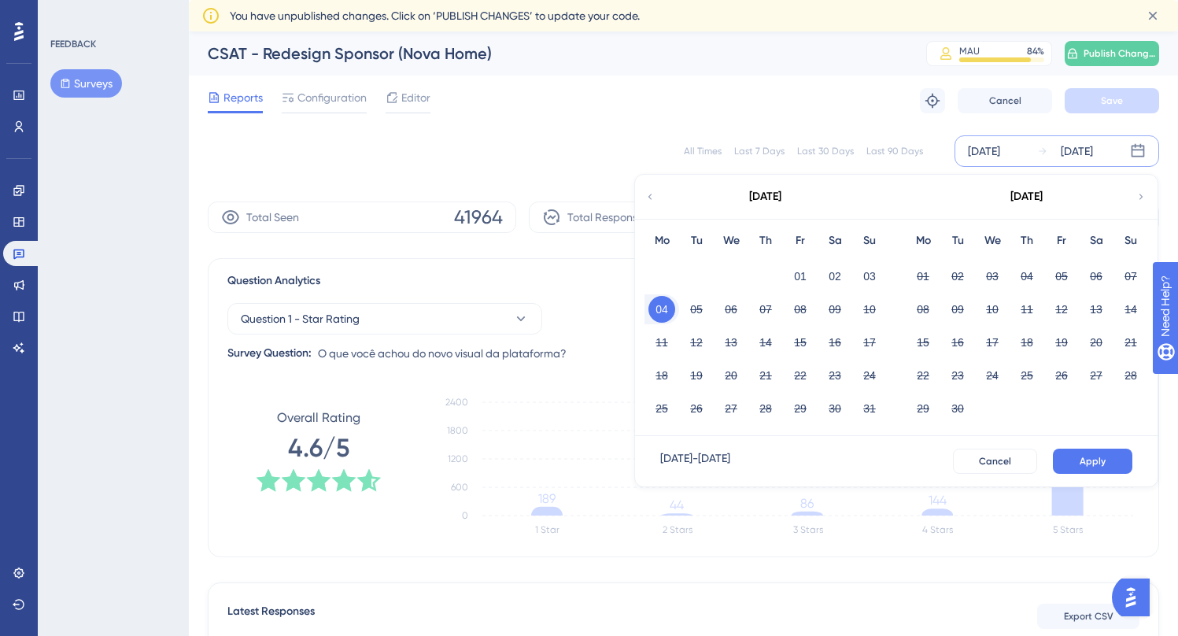
click at [671, 311] on button "04" at bounding box center [662, 309] width 27 height 27
drag, startPoint x: 861, startPoint y: 305, endPoint x: 879, endPoint y: 320, distance: 22.9
click at [862, 305] on button "10" at bounding box center [870, 309] width 27 height 27
click at [1101, 457] on span "Apply" at bounding box center [1093, 461] width 26 height 13
